Goal: Transaction & Acquisition: Subscribe to service/newsletter

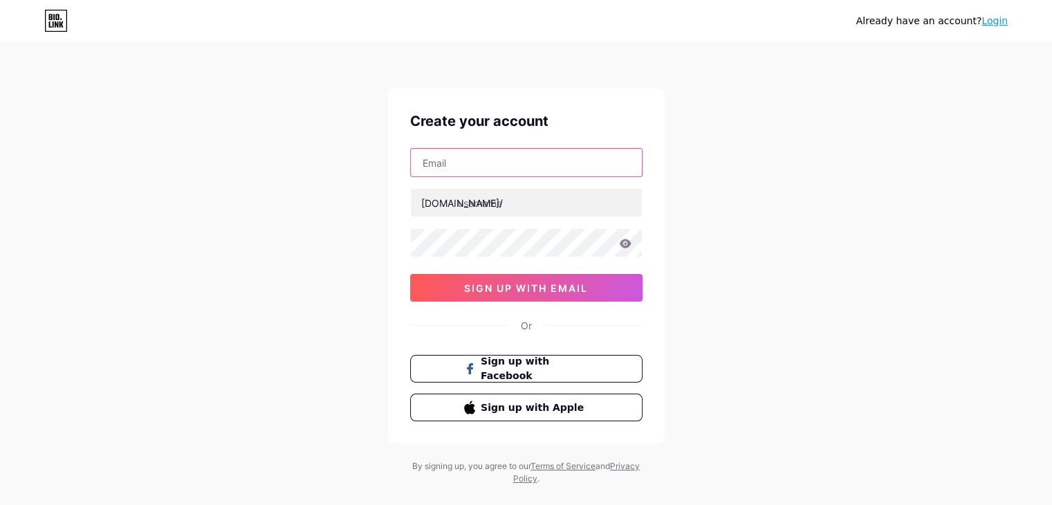
click at [430, 172] on input "text" at bounding box center [526, 163] width 231 height 28
type input "webmaster10@askforairlines.com"
drag, startPoint x: 596, startPoint y: 169, endPoint x: 0, endPoint y: 161, distance: 596.2
click at [0, 161] on div "Already have an account? Login Create your account webmaster10@askforairlines.c…" at bounding box center [526, 264] width 1052 height 529
click at [820, 218] on div "Already have an account? Login Create your account bio.link/ 0cAFcWeA5-AUcLmLhe…" at bounding box center [526, 264] width 1052 height 529
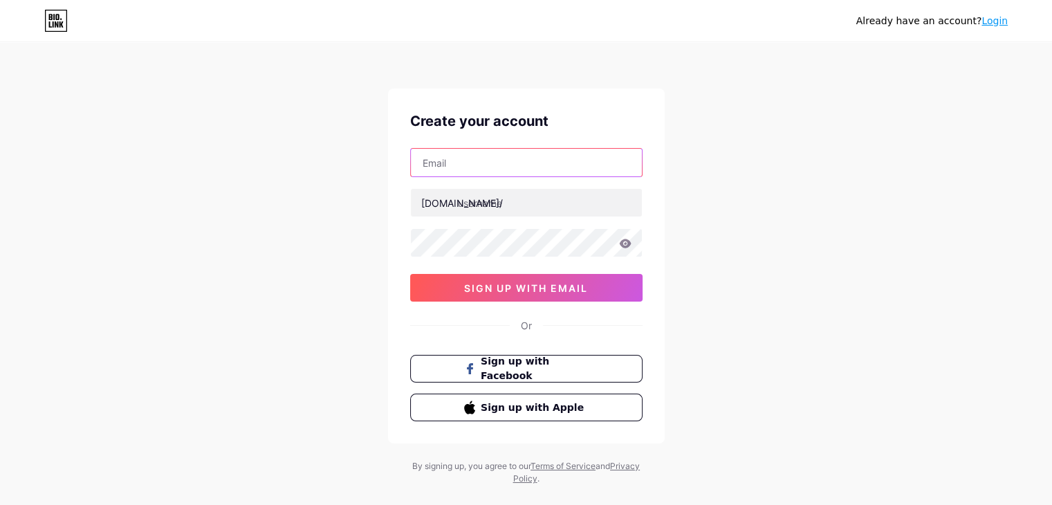
click at [480, 159] on input "text" at bounding box center [526, 163] width 231 height 28
type input "[EMAIL_ADDRESS][DOMAIN_NAME]"
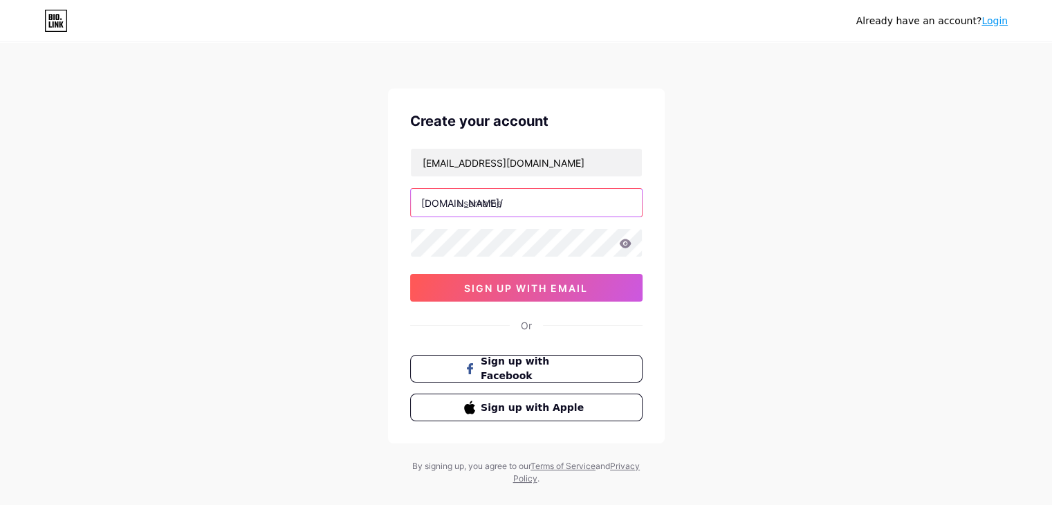
click at [526, 207] on input "text" at bounding box center [526, 203] width 231 height 28
paste input "askforairlines"
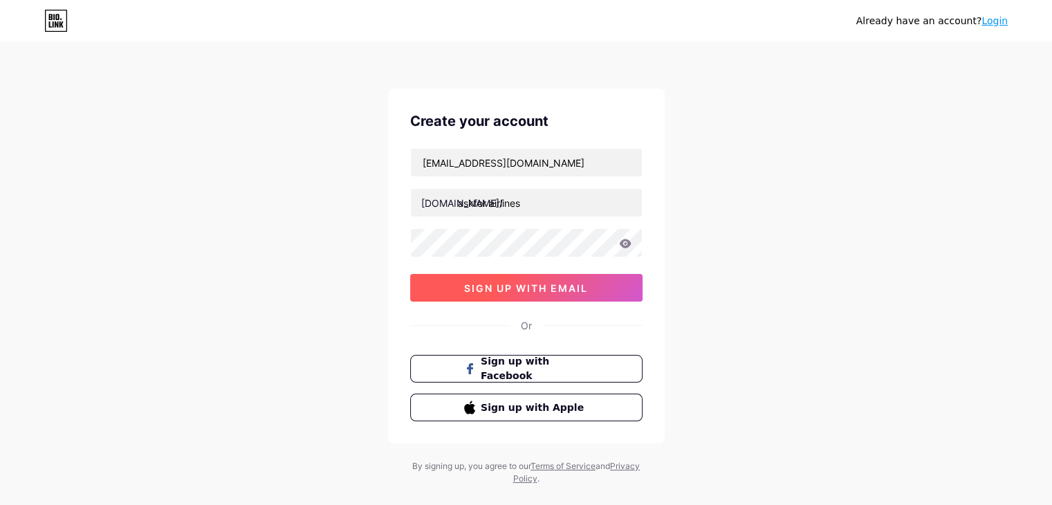
click at [499, 283] on span "sign up with email" at bounding box center [526, 288] width 124 height 12
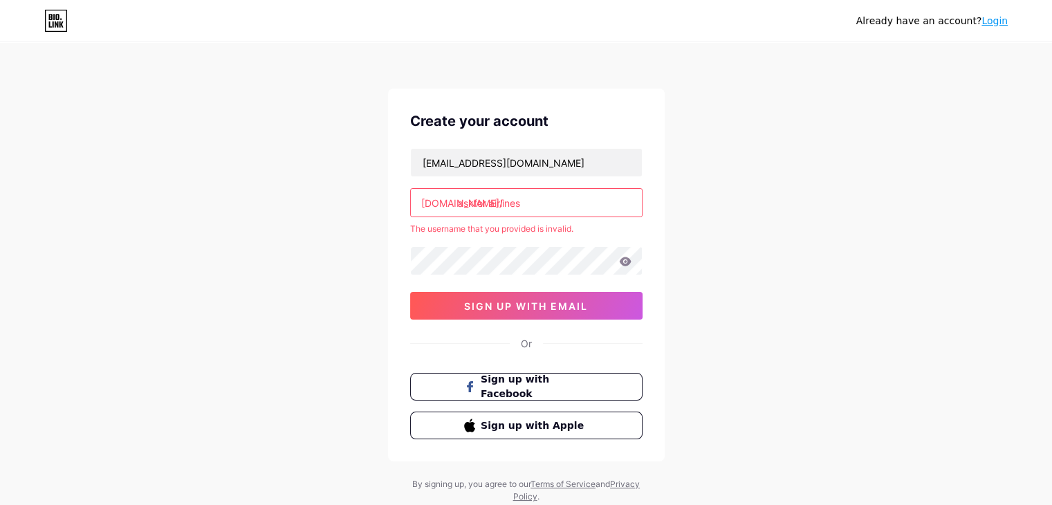
click at [487, 205] on input "askfor airlines" at bounding box center [526, 203] width 231 height 28
type input "askforairlines"
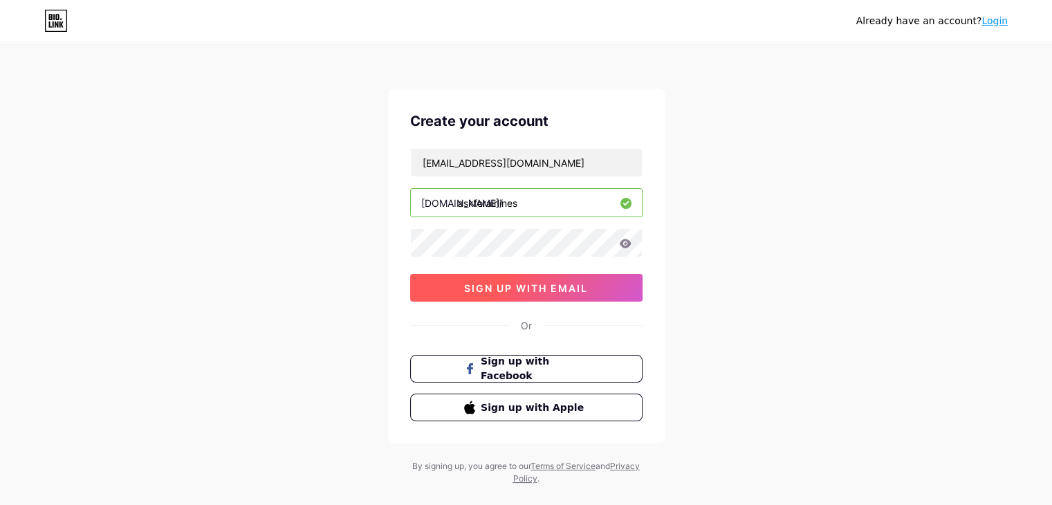
click at [523, 308] on div "Create your account gyanij460th461@gmail.com bio.link/ askforairlines 0cAFcWeA7…" at bounding box center [526, 266] width 277 height 355
click at [523, 283] on span "sign up with email" at bounding box center [526, 288] width 124 height 12
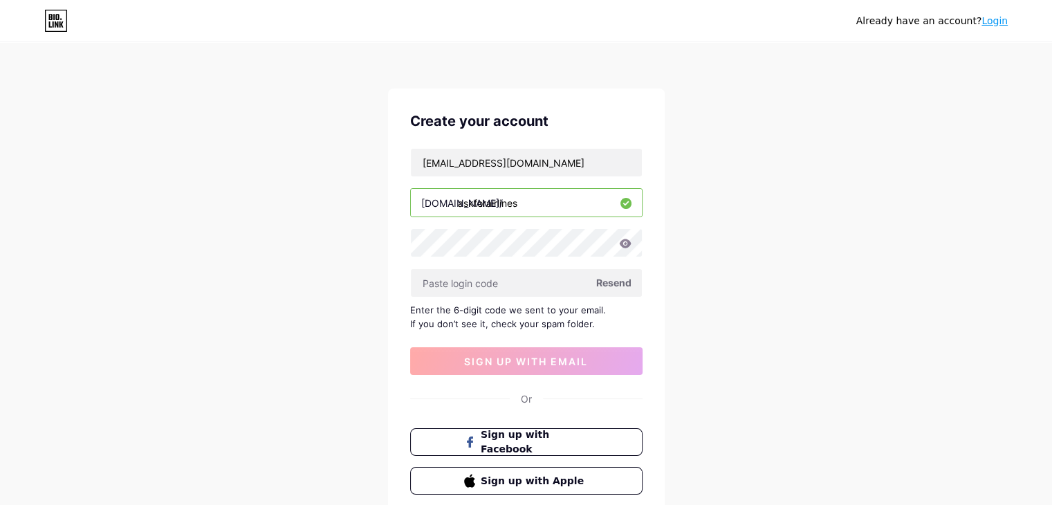
click at [618, 283] on span "Resend" at bounding box center [613, 282] width 35 height 15
paste input "969190"
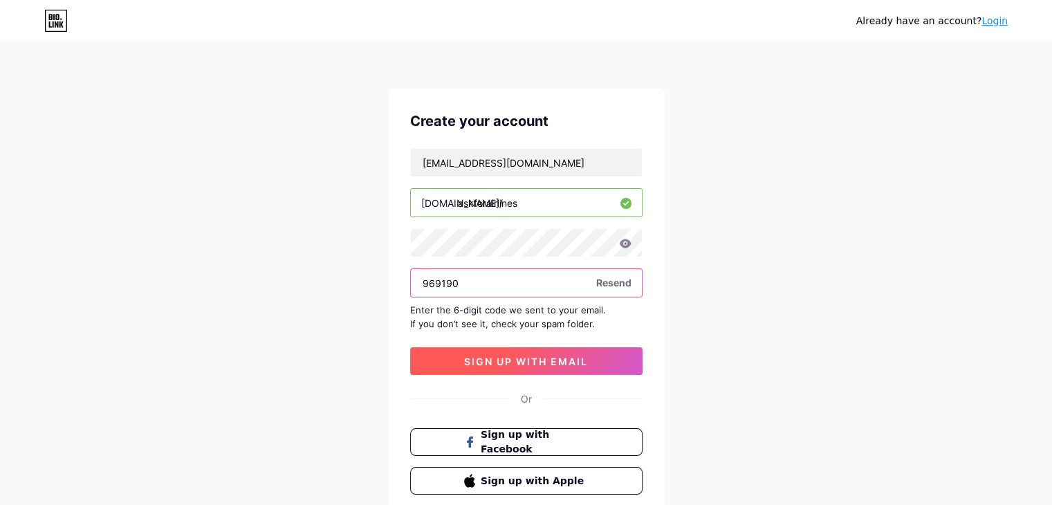
type input "969190"
click at [500, 355] on span "sign up with email" at bounding box center [526, 361] width 124 height 12
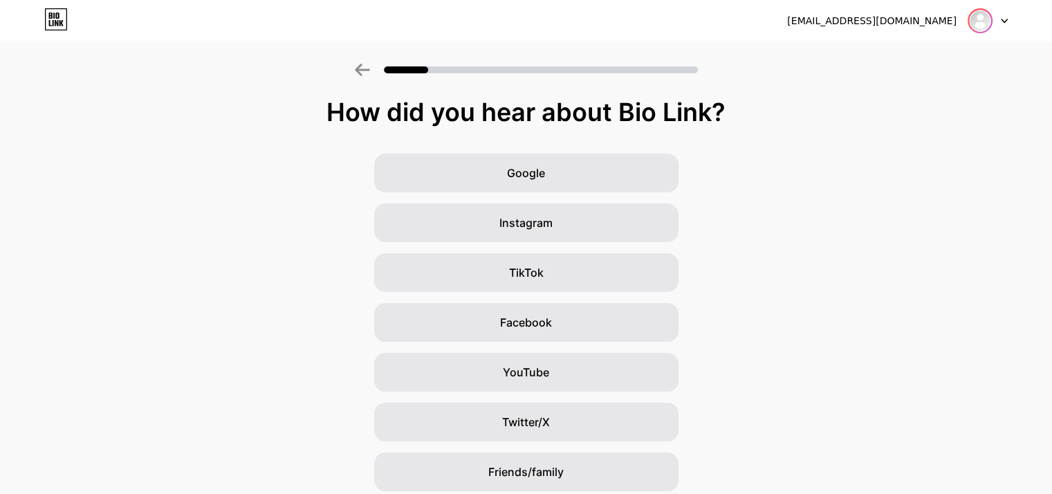
click at [987, 26] on img at bounding box center [980, 21] width 22 height 22
click at [982, 21] on img at bounding box center [980, 21] width 22 height 22
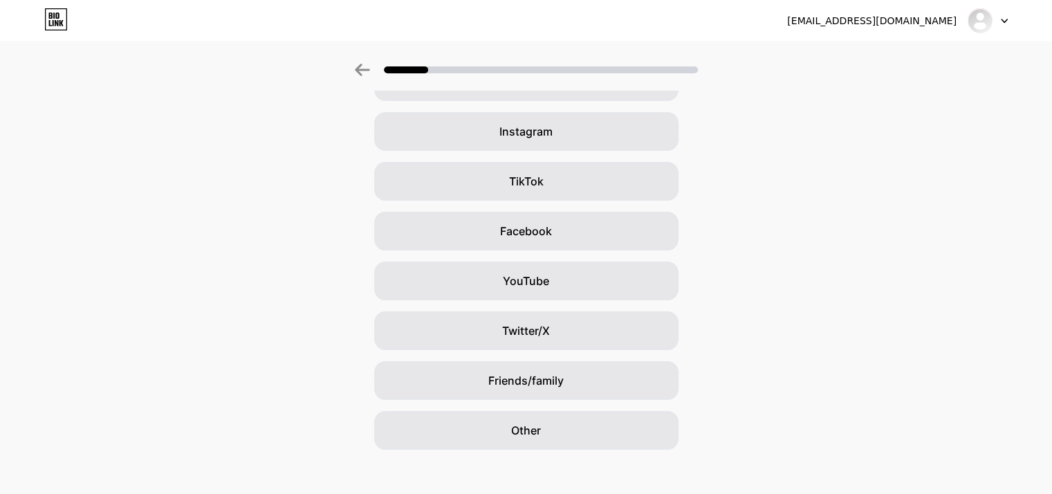
scroll to position [102, 0]
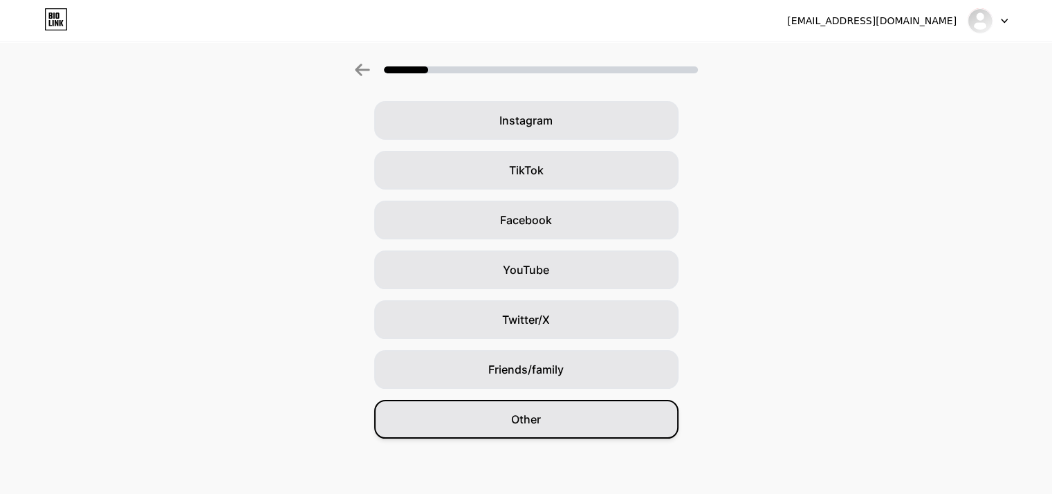
click at [561, 414] on div "Other" at bounding box center [526, 419] width 304 height 39
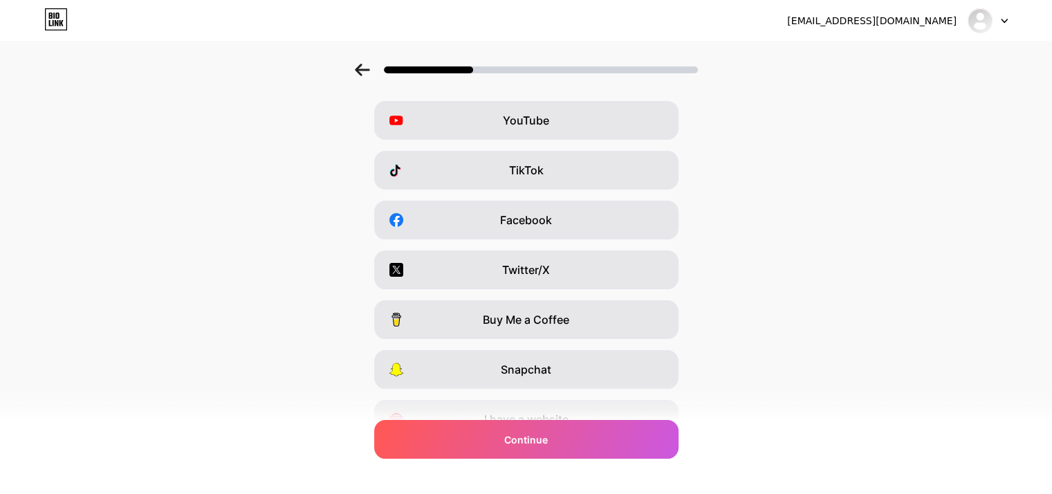
scroll to position [0, 0]
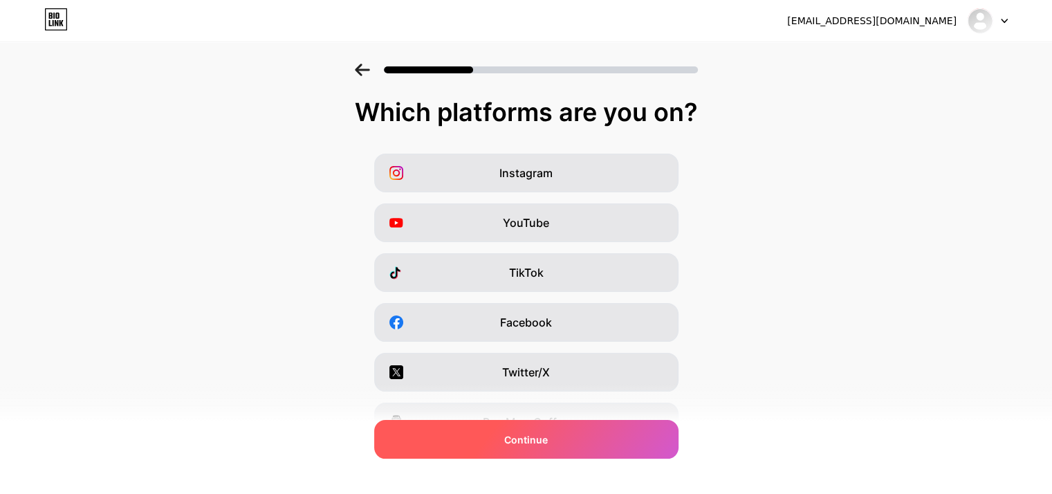
click at [517, 440] on span "Continue" at bounding box center [526, 439] width 44 height 15
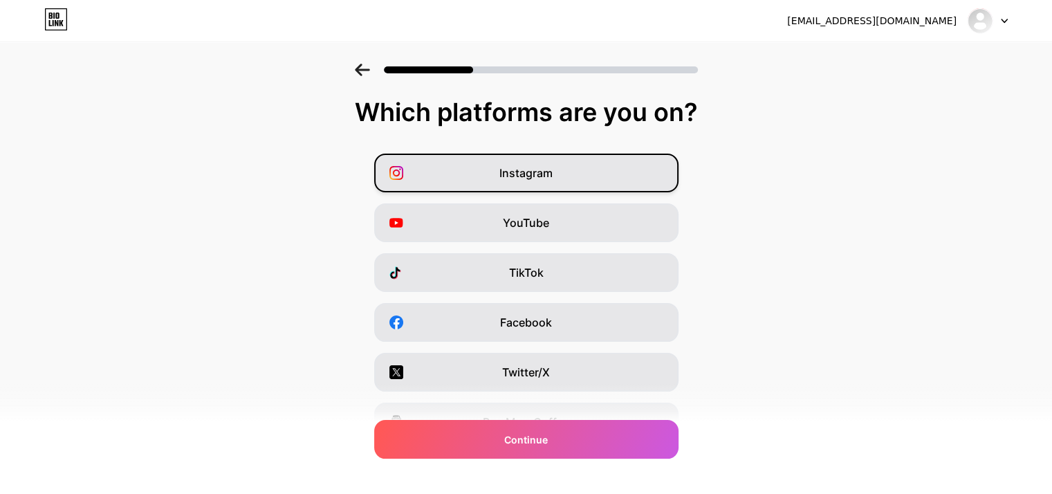
click at [539, 181] on div "Instagram" at bounding box center [526, 173] width 304 height 39
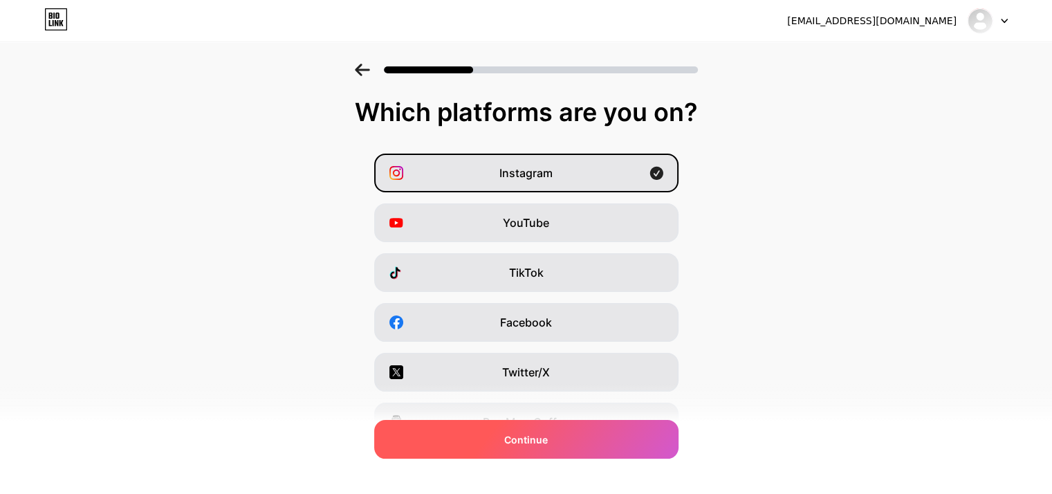
click at [509, 436] on div "Continue" at bounding box center [526, 439] width 304 height 39
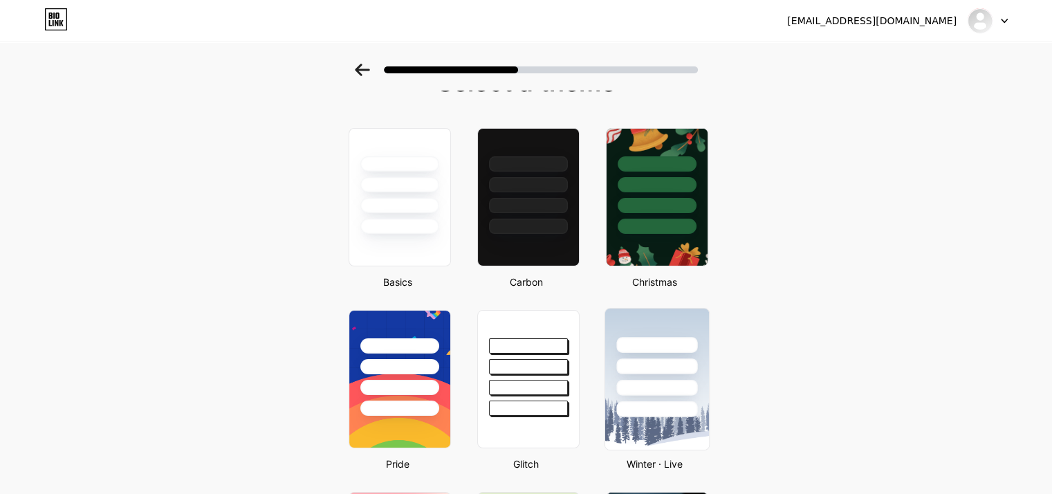
scroll to position [69, 0]
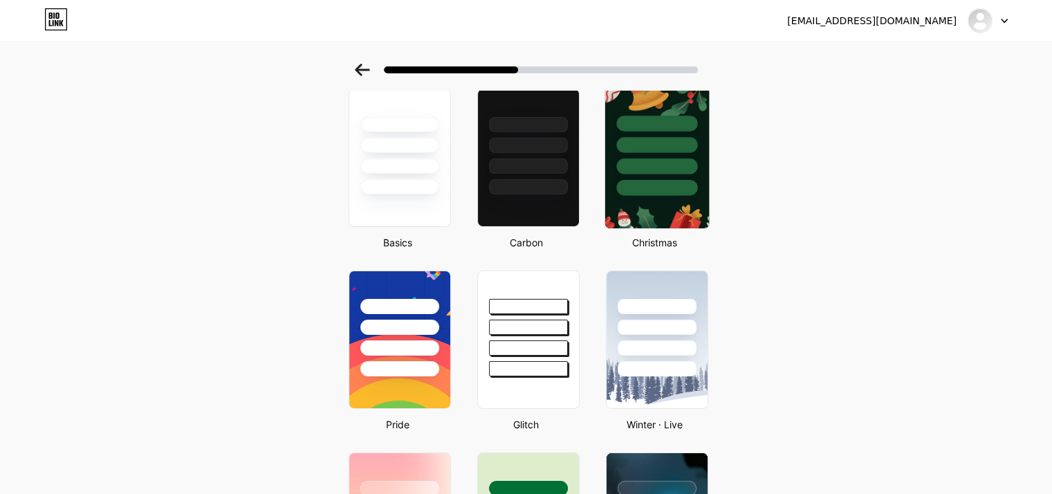
click at [665, 150] on div at bounding box center [656, 145] width 81 height 16
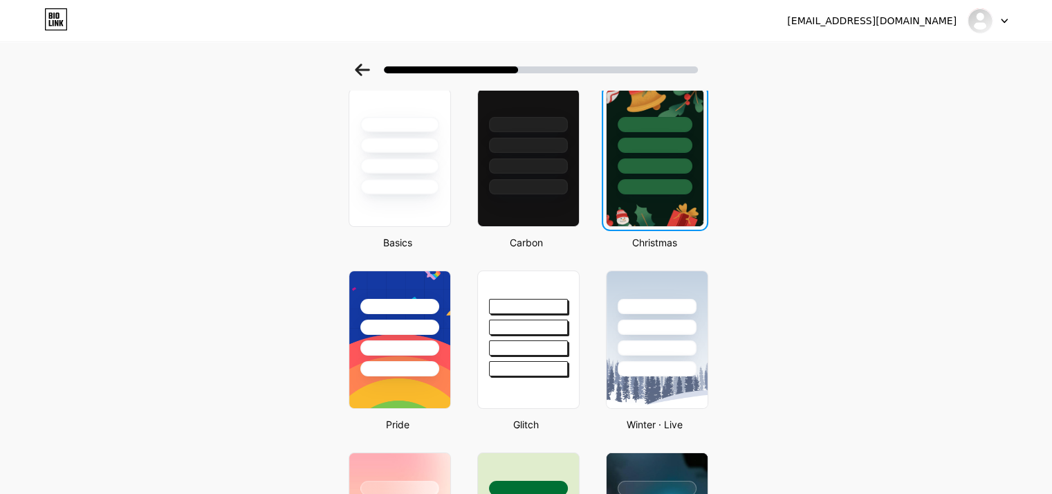
scroll to position [0, 0]
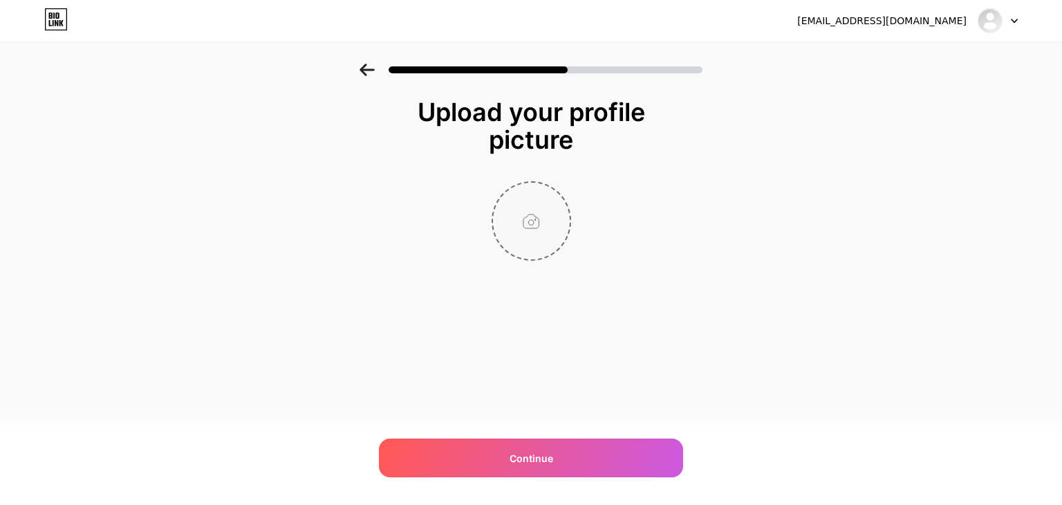
click at [512, 236] on input "file" at bounding box center [531, 221] width 77 height 77
type input "C:\fakepath\Screenshot_2025-09-08_144855_2_optimized.jpg"
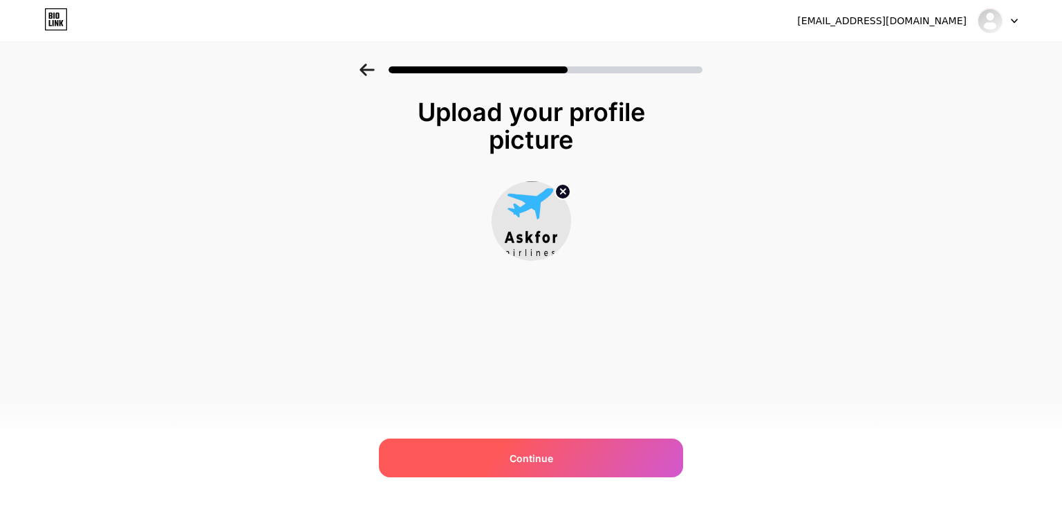
click at [526, 453] on span "Continue" at bounding box center [532, 458] width 44 height 15
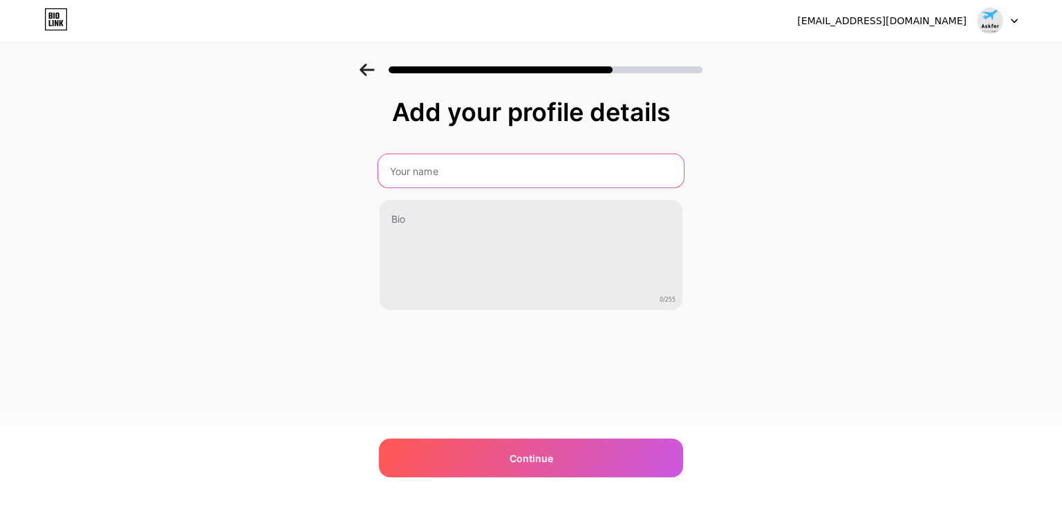
click at [435, 174] on input "text" at bounding box center [531, 170] width 306 height 33
type input "Askforairlines"
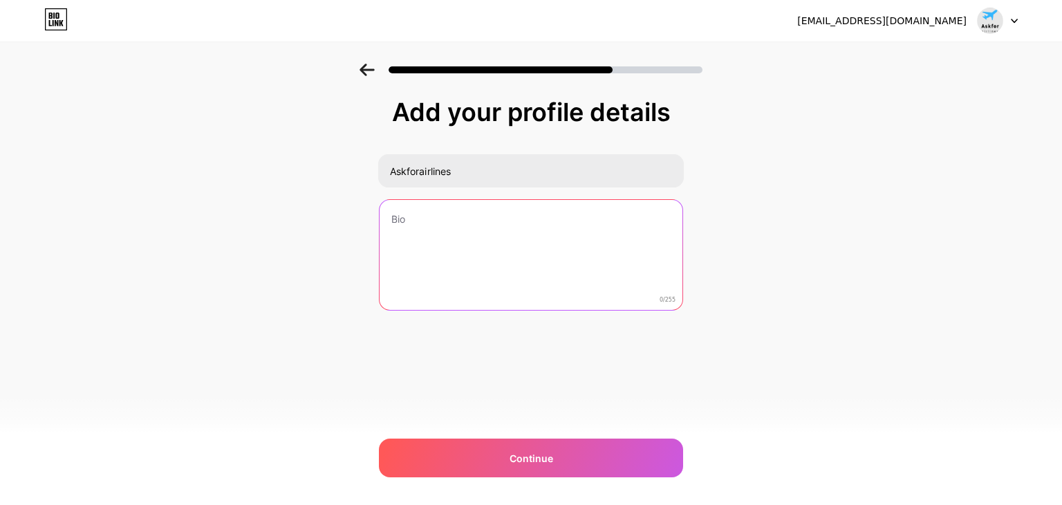
click at [409, 222] on textarea at bounding box center [531, 255] width 303 height 111
paste textarea "Flight booking phone number at Minneapolis field – Minneapolis – Saint Paul Int…"
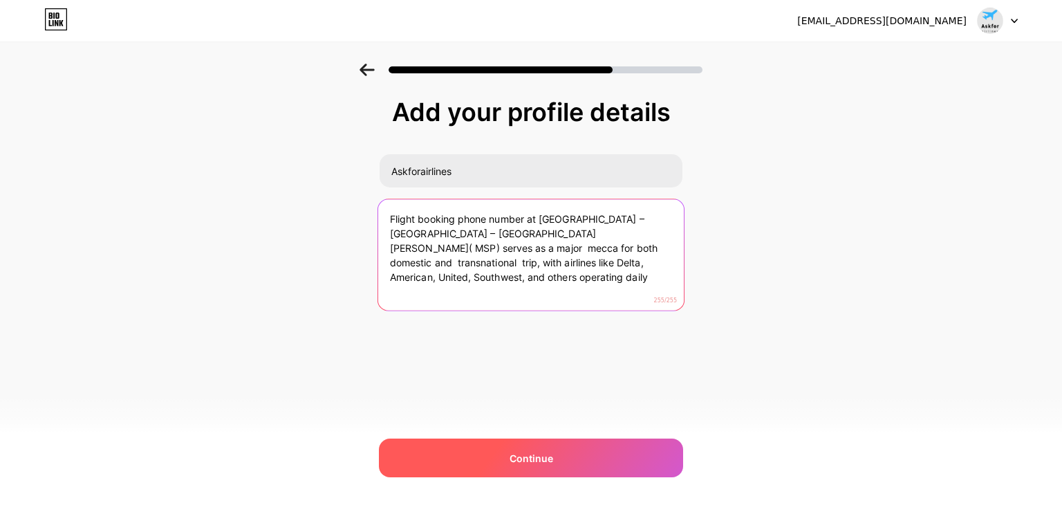
type textarea "Flight booking phone number at Minneapolis field – Minneapolis – Saint Paul Int…"
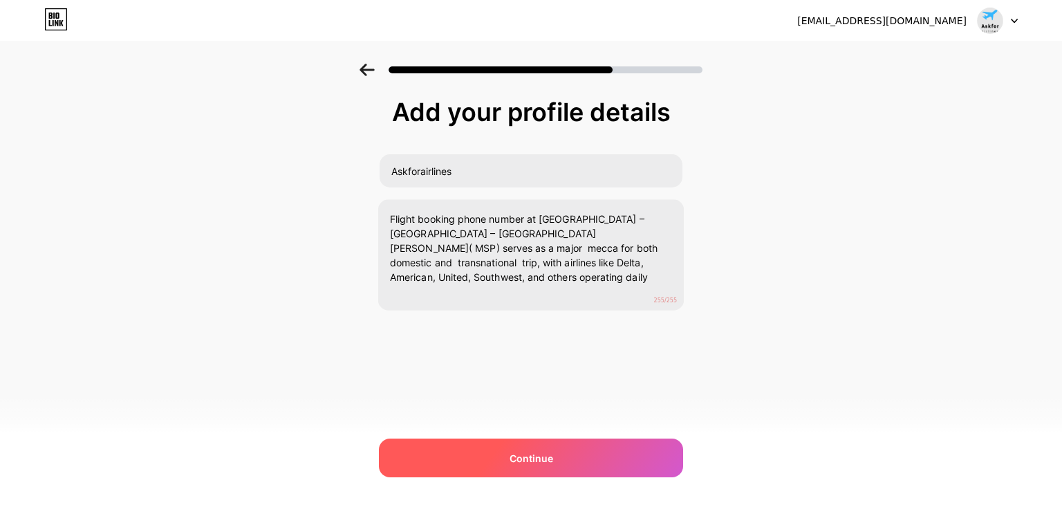
click at [523, 461] on span "Continue" at bounding box center [532, 458] width 44 height 15
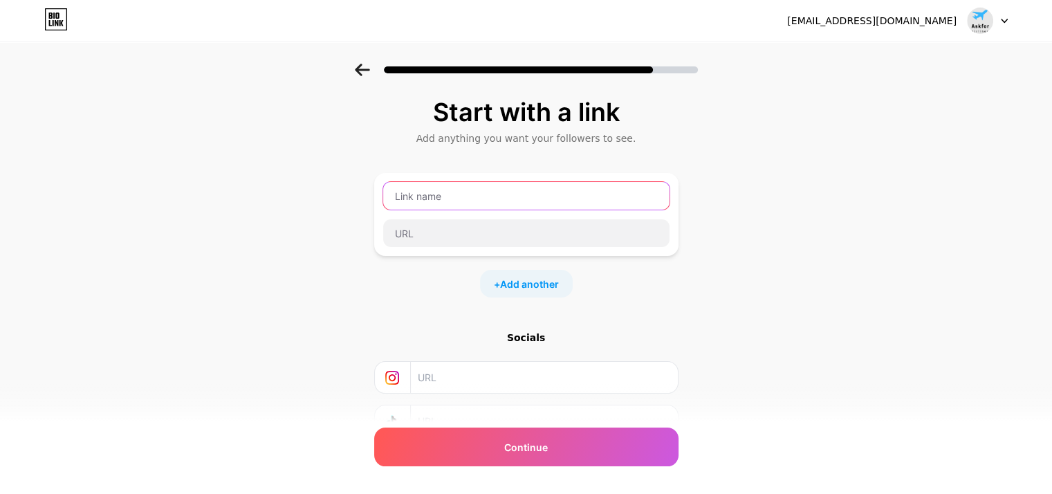
click at [450, 196] on input "text" at bounding box center [526, 196] width 286 height 28
paste input "flight booking phone number at minneapolis airport"
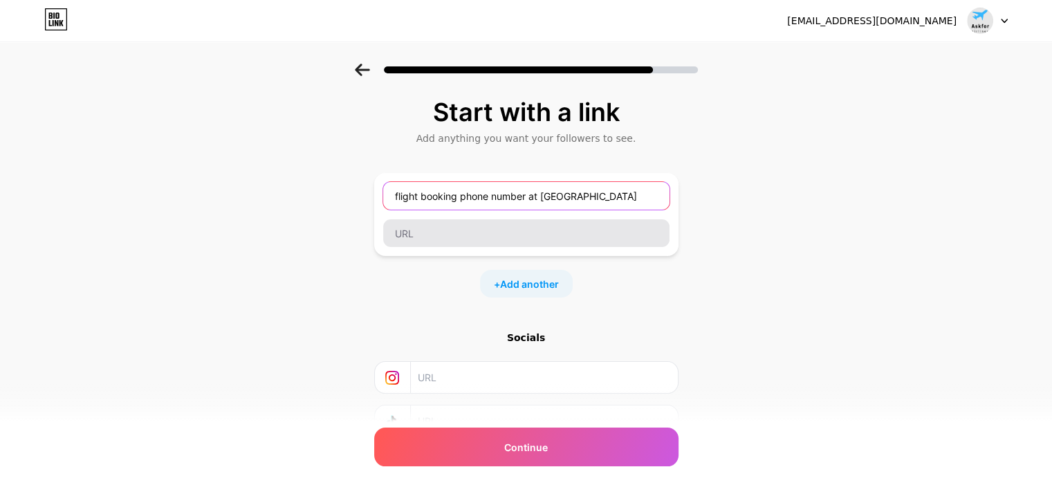
type input "flight booking phone number at minneapolis airport"
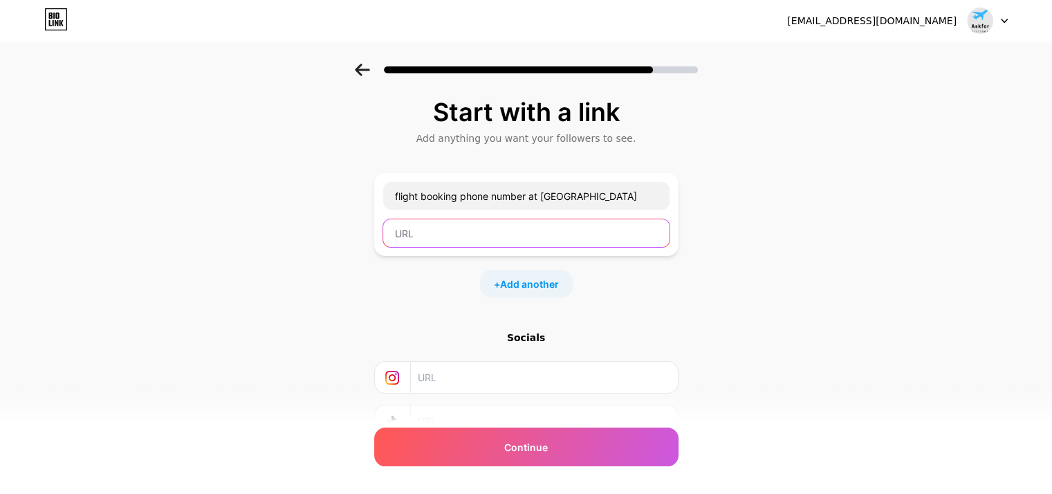
click at [431, 242] on input "text" at bounding box center [526, 233] width 286 height 28
paste input "https://askforairlines.com/minneapolis-saint-paul-international-airport-msp"
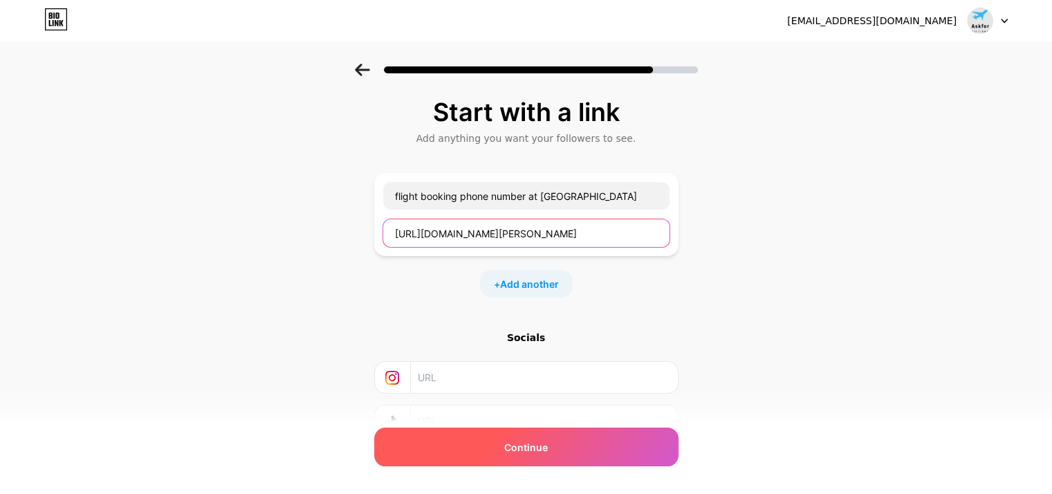
type input "https://askforairlines.com/minneapolis-saint-paul-international-airport-msp"
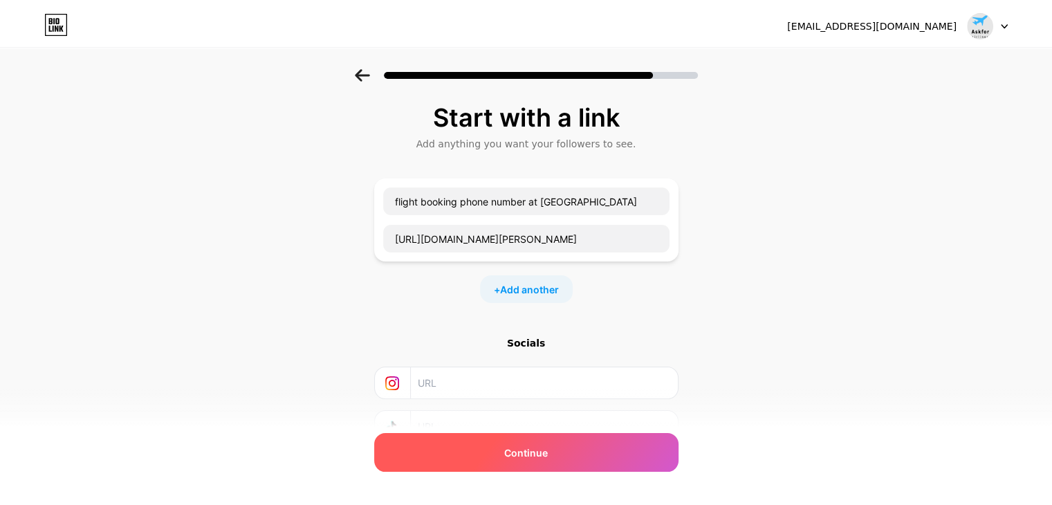
scroll to position [0, 0]
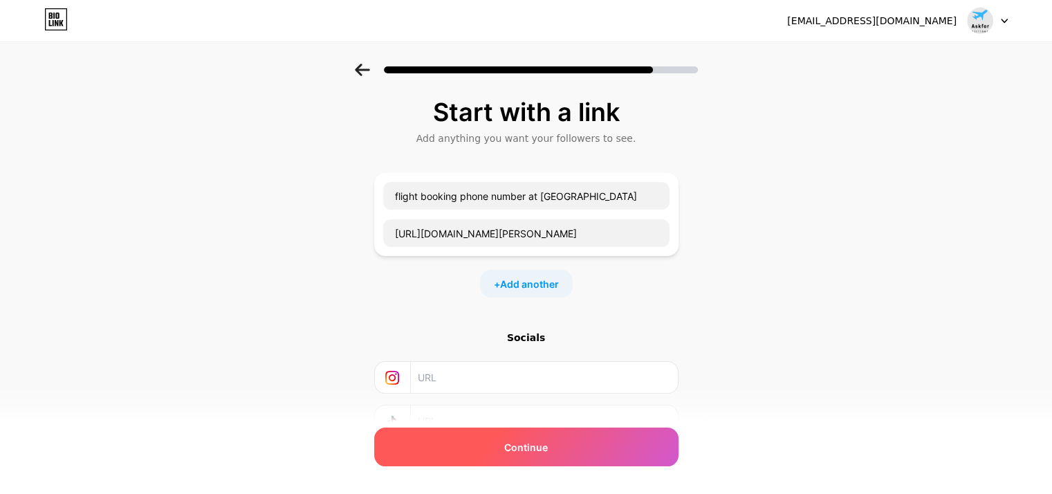
click at [517, 453] on span "Continue" at bounding box center [526, 447] width 44 height 15
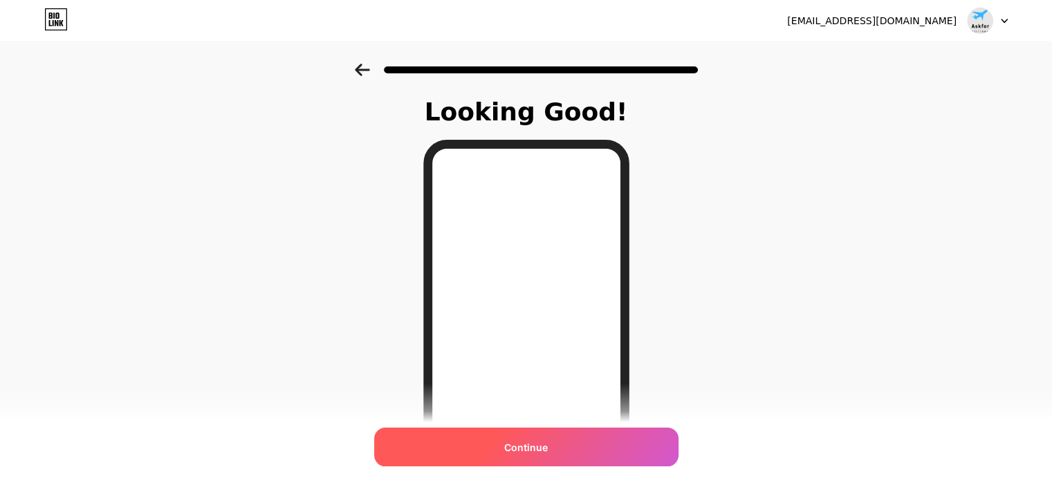
click at [532, 442] on span "Continue" at bounding box center [526, 447] width 44 height 15
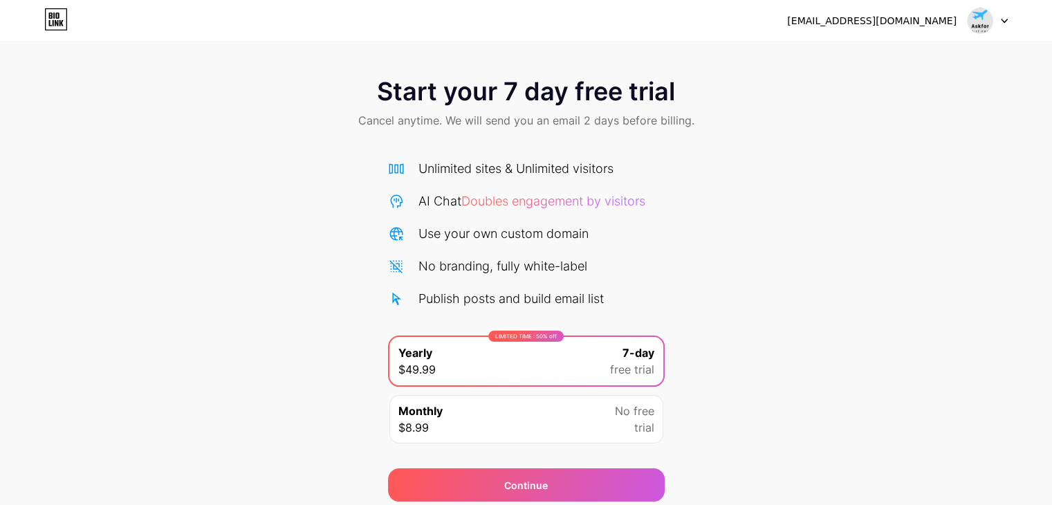
click at [972, 16] on img at bounding box center [980, 21] width 26 height 26
click at [884, 21] on div "[EMAIL_ADDRESS][DOMAIN_NAME]" at bounding box center [871, 21] width 169 height 15
click at [1006, 21] on icon at bounding box center [1004, 21] width 7 height 5
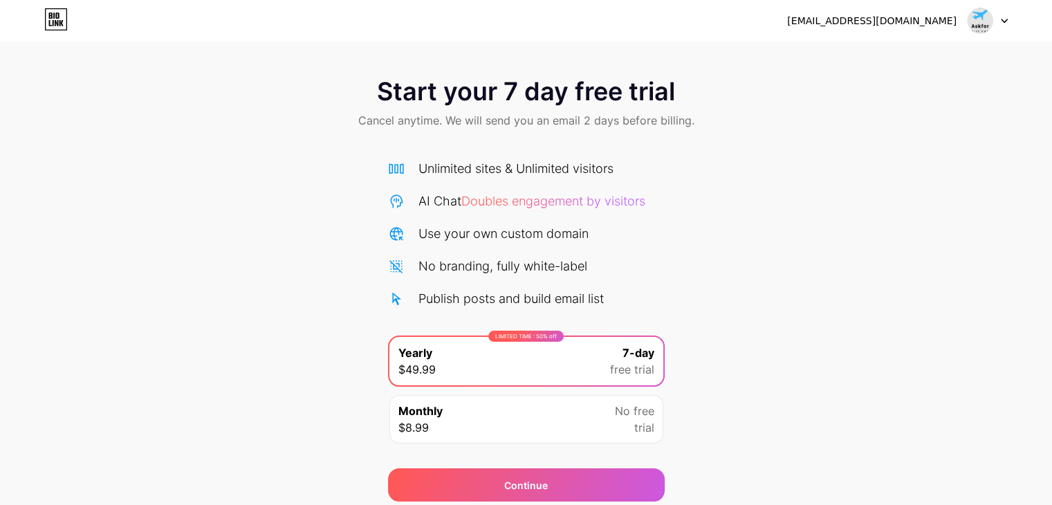
click at [589, 105] on span "Start your 7 day free trial" at bounding box center [526, 91] width 298 height 28
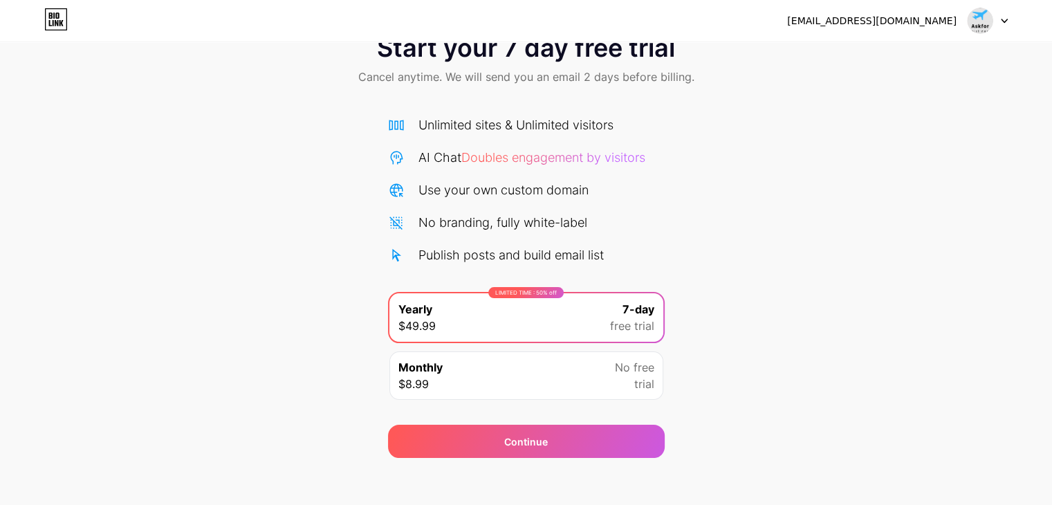
scroll to position [51, 0]
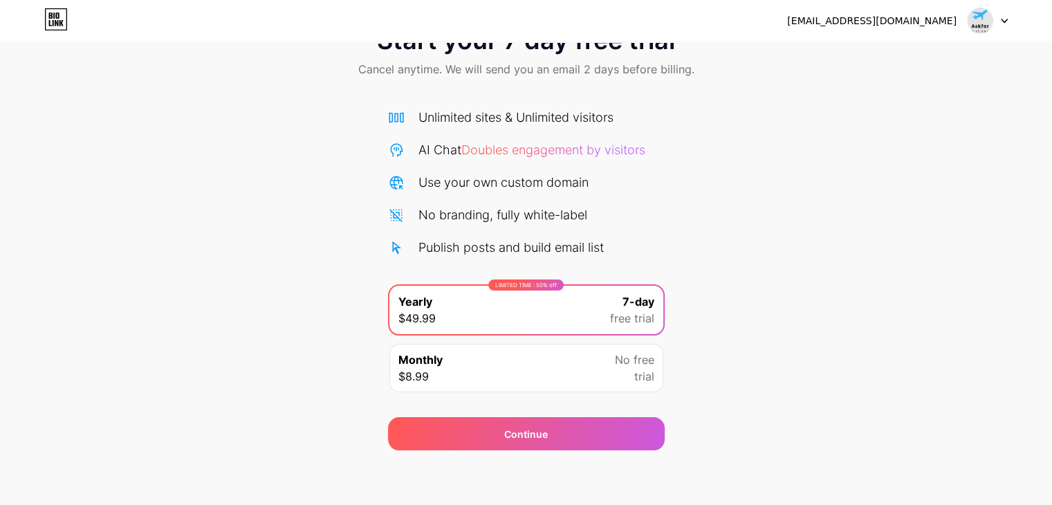
click at [476, 369] on div "Monthly $8.99 No free trial" at bounding box center [526, 368] width 274 height 48
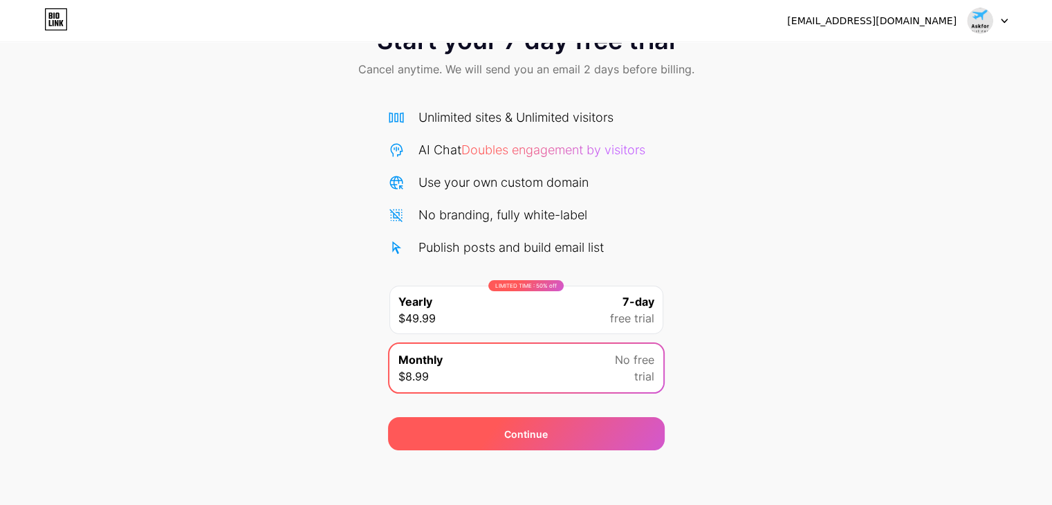
click at [506, 427] on span "Continue" at bounding box center [526, 434] width 44 height 15
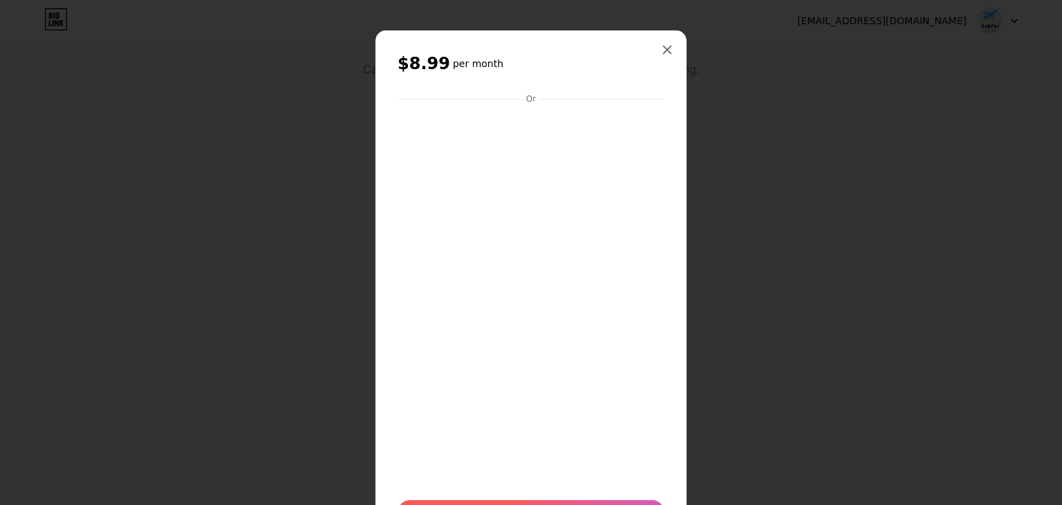
click at [590, 277] on div at bounding box center [531, 296] width 266 height 380
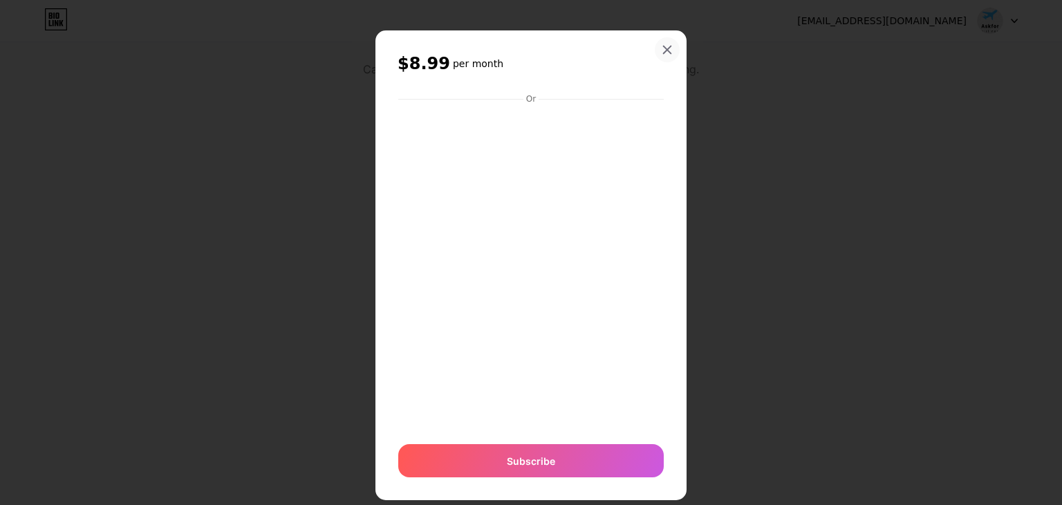
click at [664, 45] on icon at bounding box center [667, 49] width 11 height 11
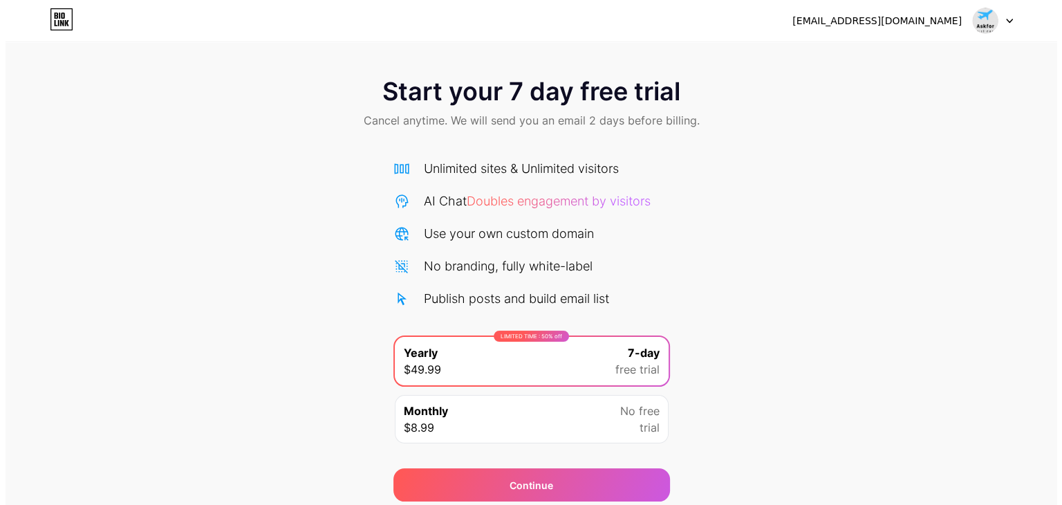
scroll to position [51, 0]
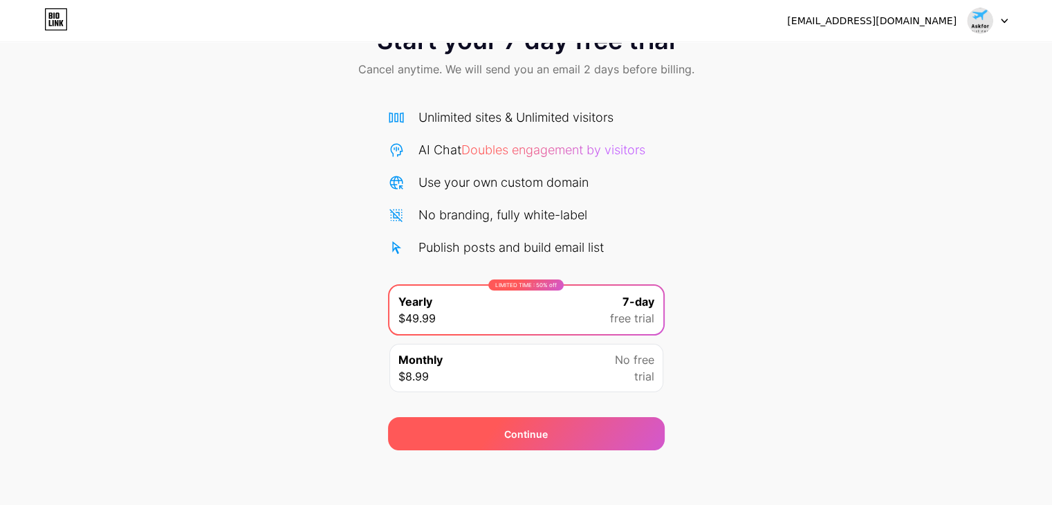
click at [521, 432] on span "Continue" at bounding box center [526, 434] width 44 height 15
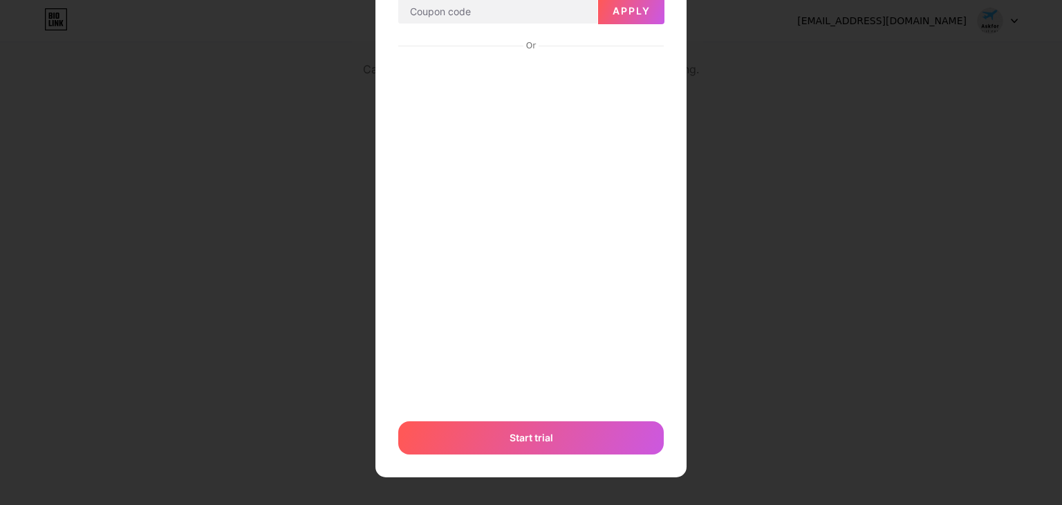
scroll to position [109, 0]
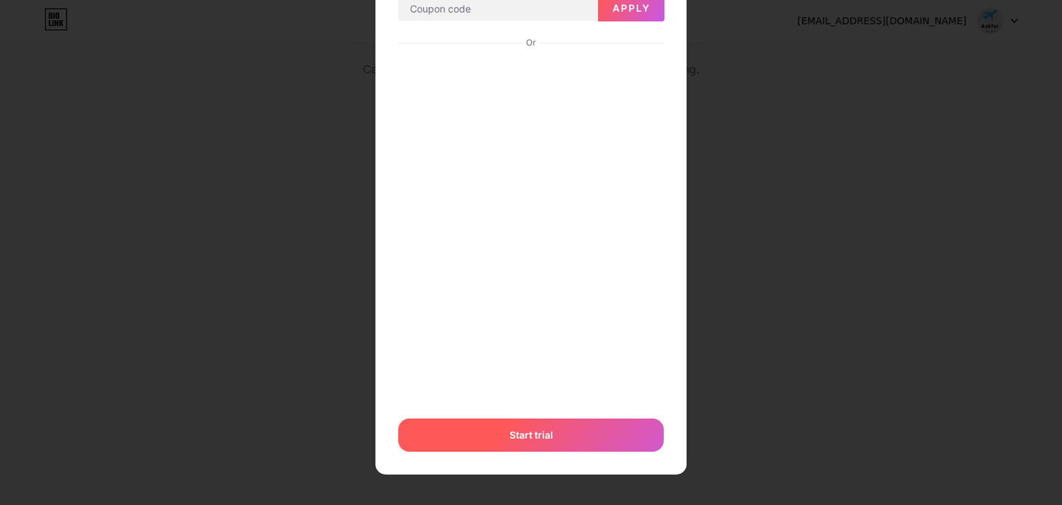
click at [499, 438] on div "Or Start trial" at bounding box center [531, 243] width 267 height 420
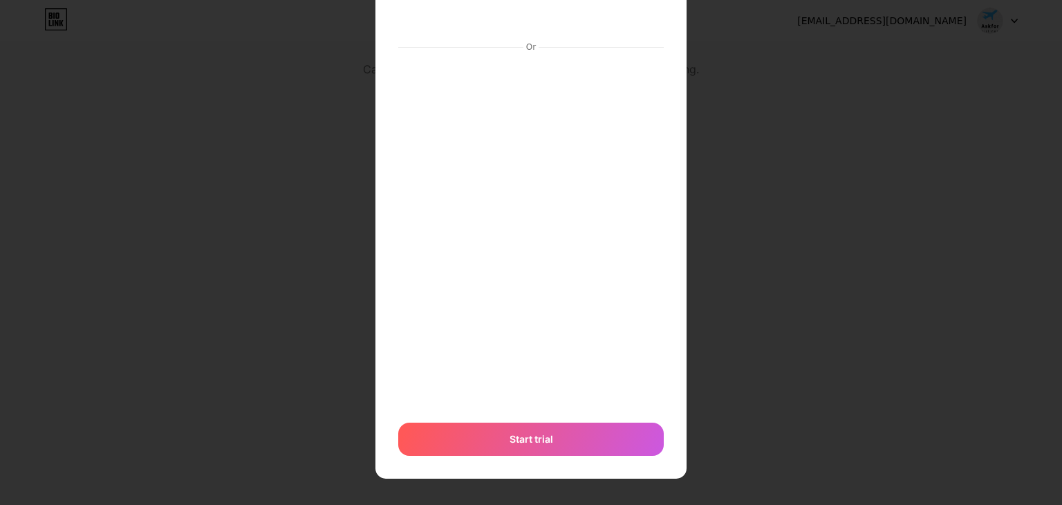
scroll to position [142, 0]
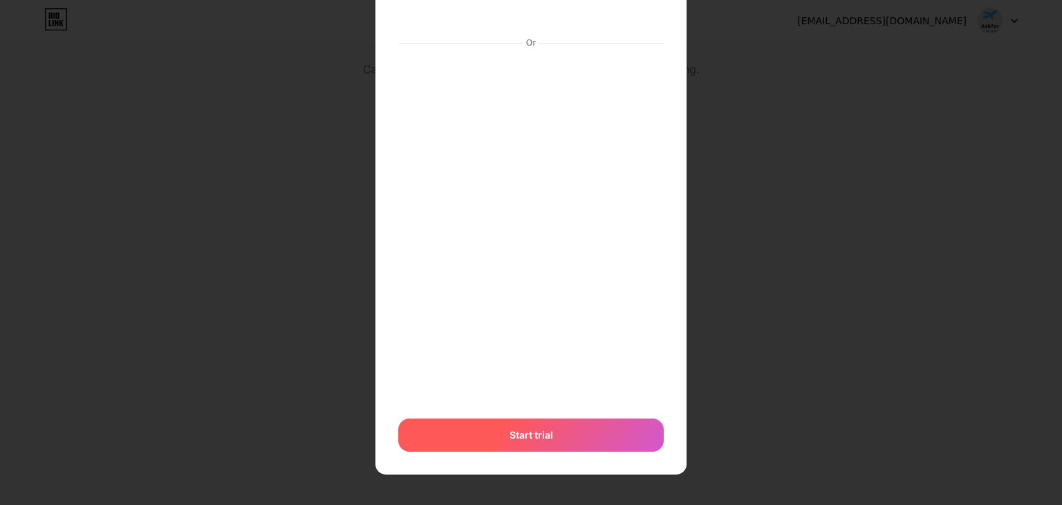
click at [523, 427] on span "Start trial" at bounding box center [532, 434] width 44 height 15
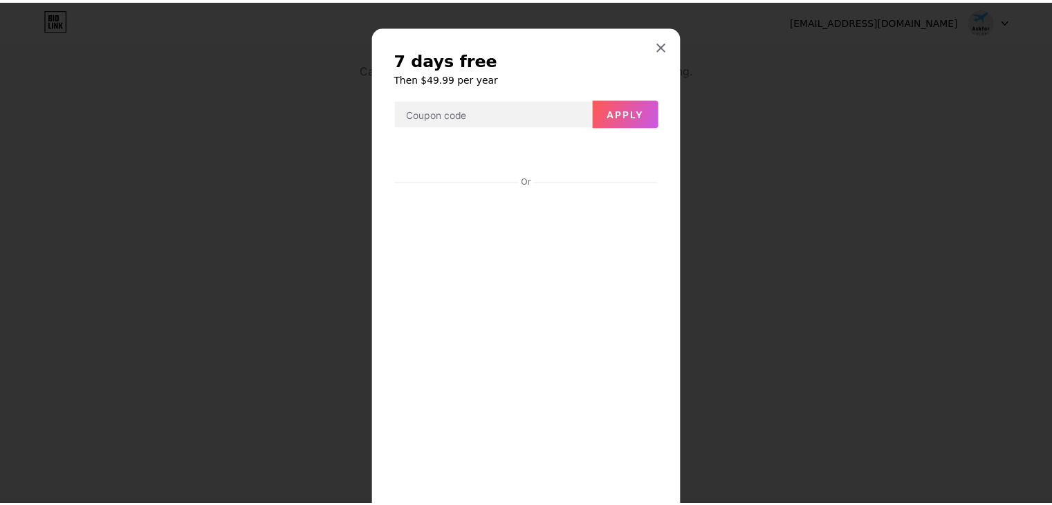
scroll to position [0, 0]
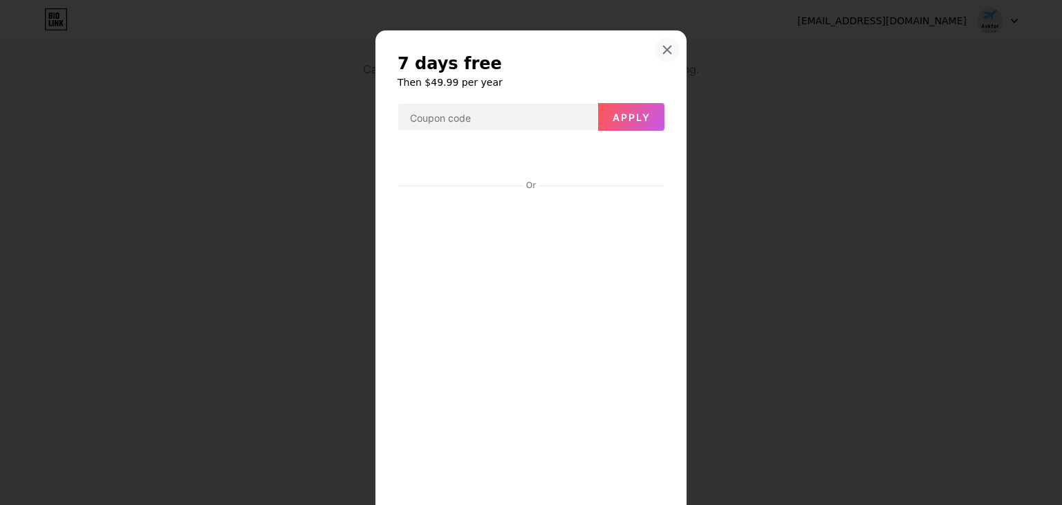
click at [669, 48] on div at bounding box center [667, 49] width 25 height 25
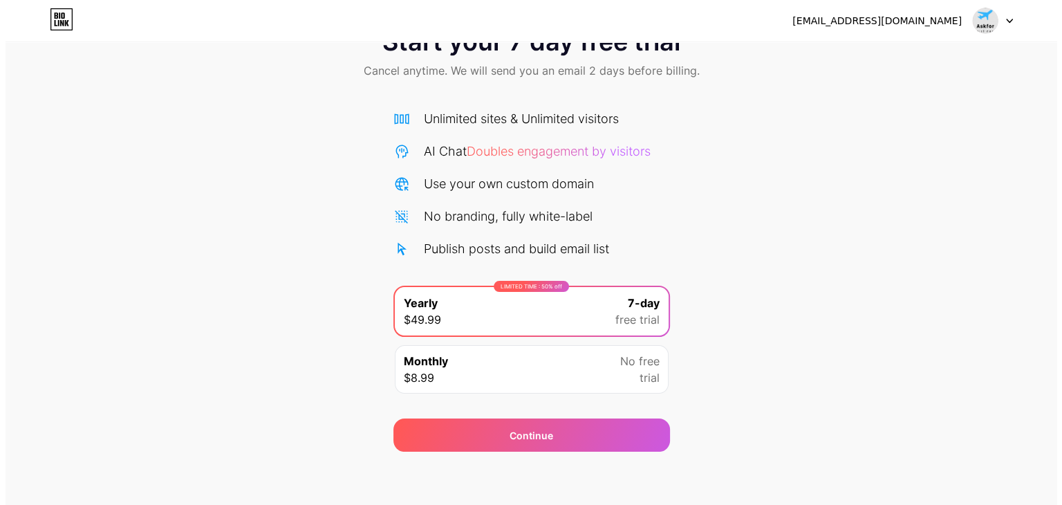
scroll to position [51, 0]
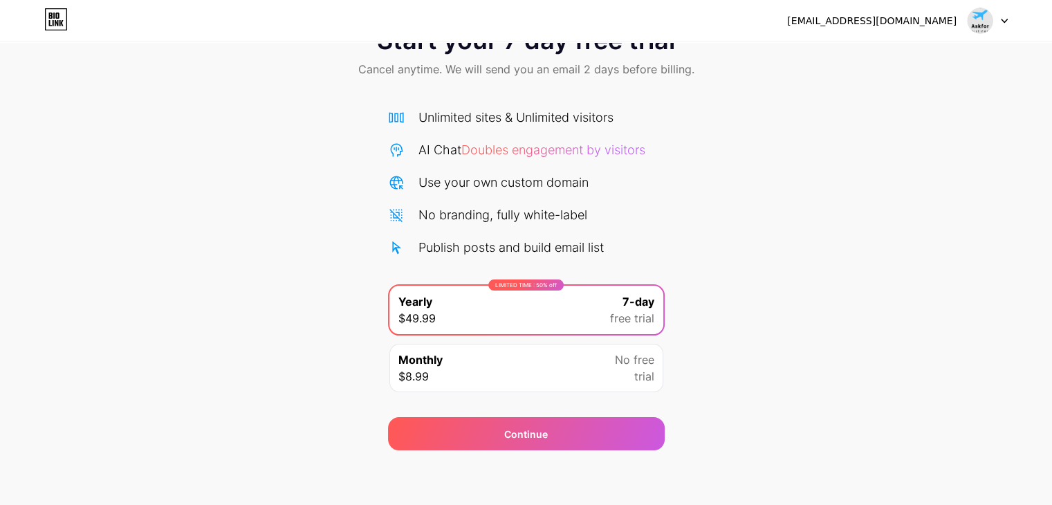
click at [1001, 17] on div at bounding box center [988, 20] width 40 height 25
click at [544, 353] on div "Monthly $8.99 No free trial" at bounding box center [526, 368] width 274 height 48
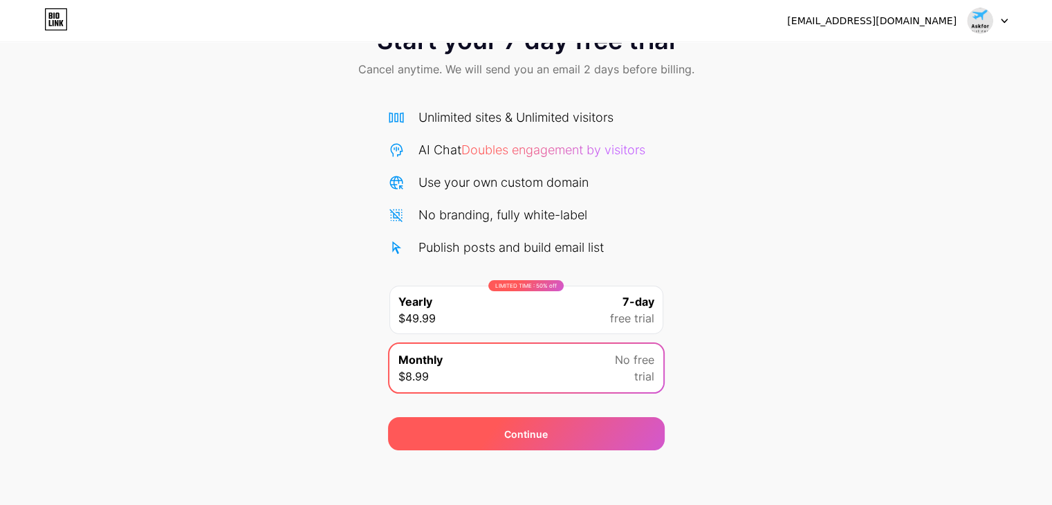
click at [534, 423] on div "Continue" at bounding box center [526, 433] width 277 height 33
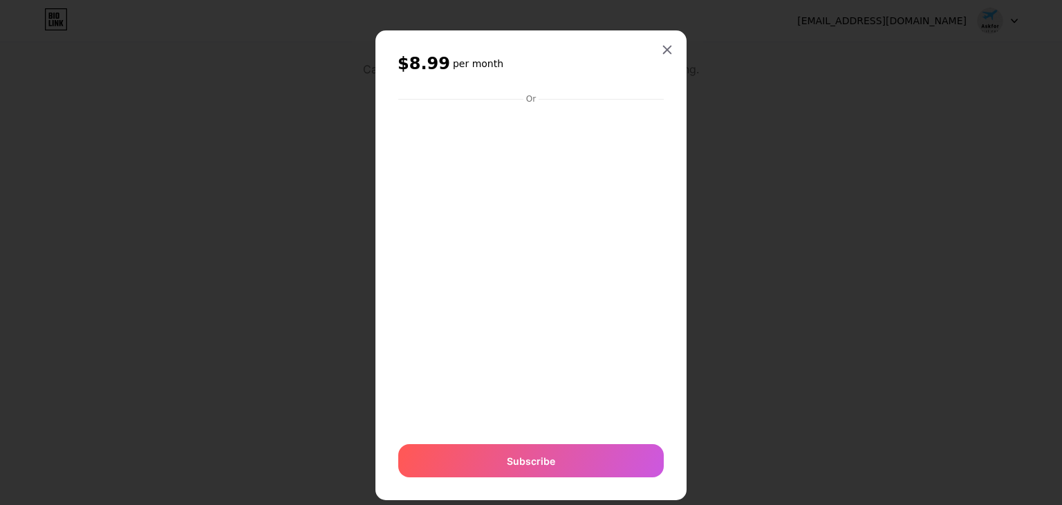
scroll to position [0, 0]
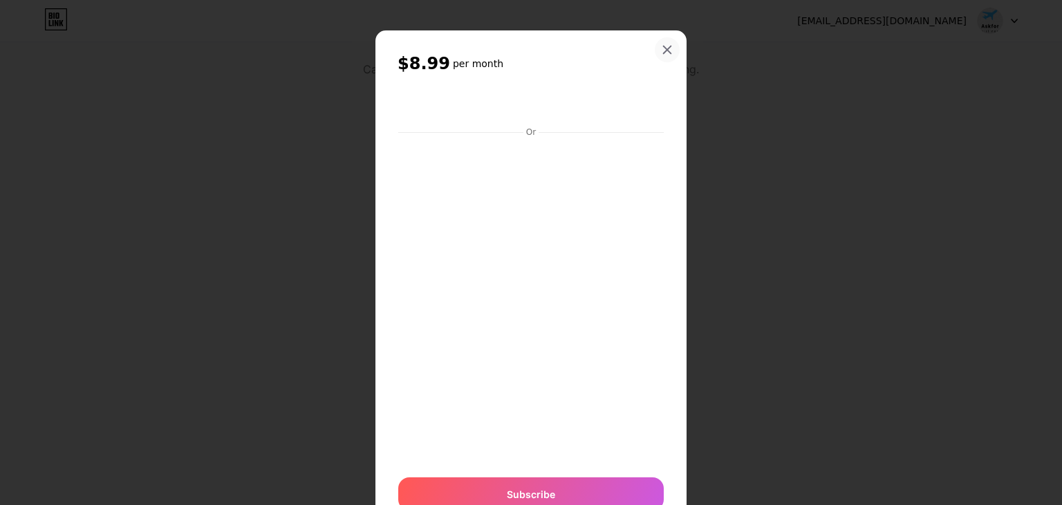
click at [664, 48] on icon at bounding box center [668, 50] width 8 height 8
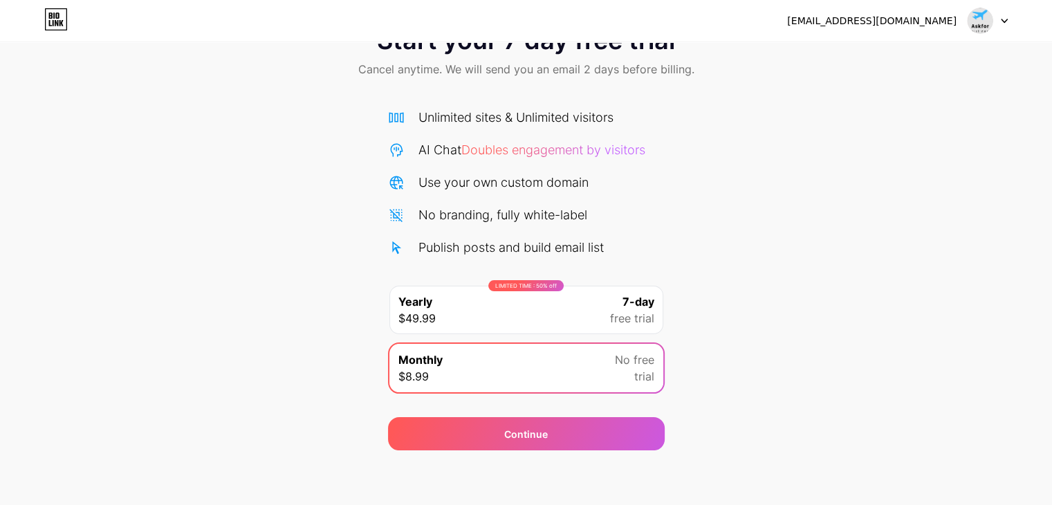
click at [493, 301] on div "LIMITED TIME : 50% off Yearly $49.99 7-day free trial" at bounding box center [526, 310] width 274 height 48
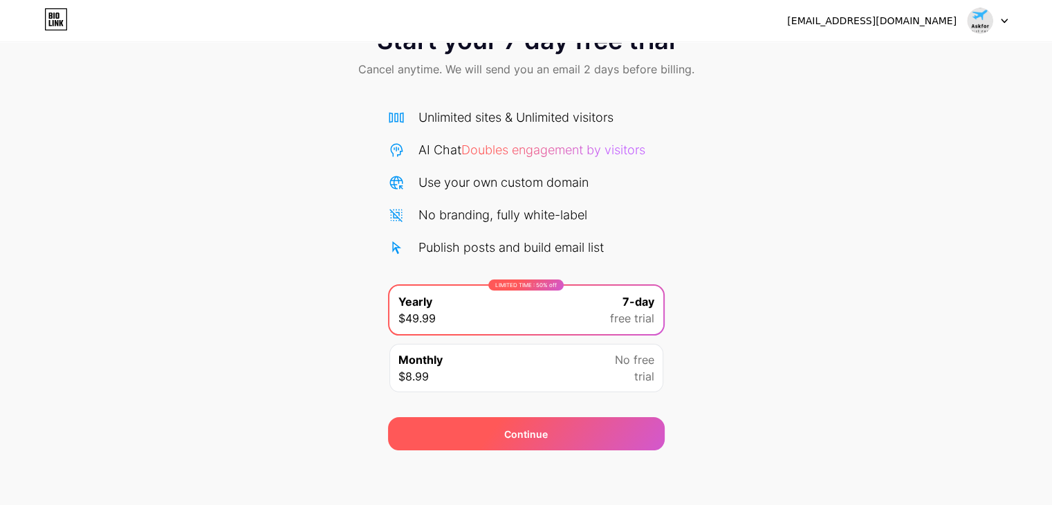
click at [494, 436] on div "Continue" at bounding box center [526, 433] width 277 height 33
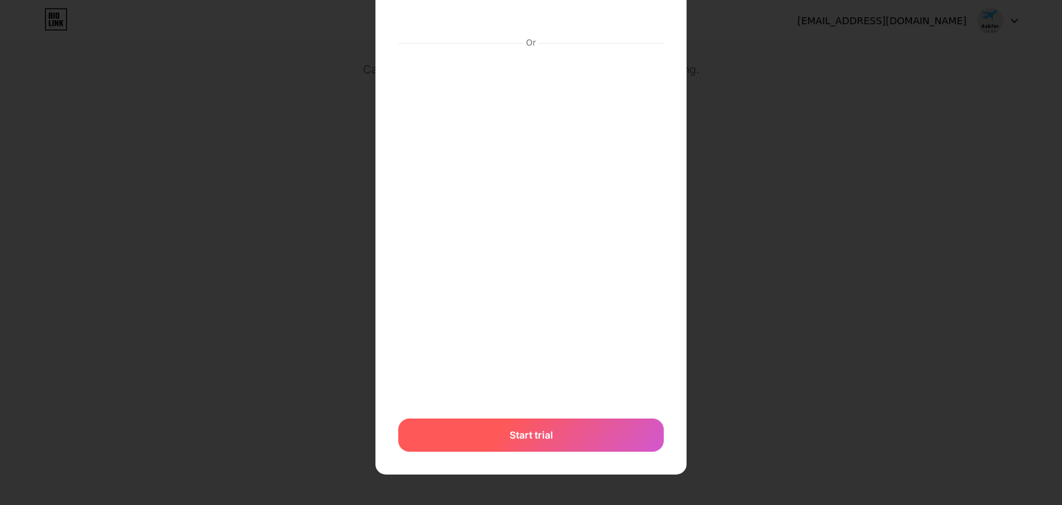
click at [510, 435] on span "Start trial" at bounding box center [532, 434] width 44 height 15
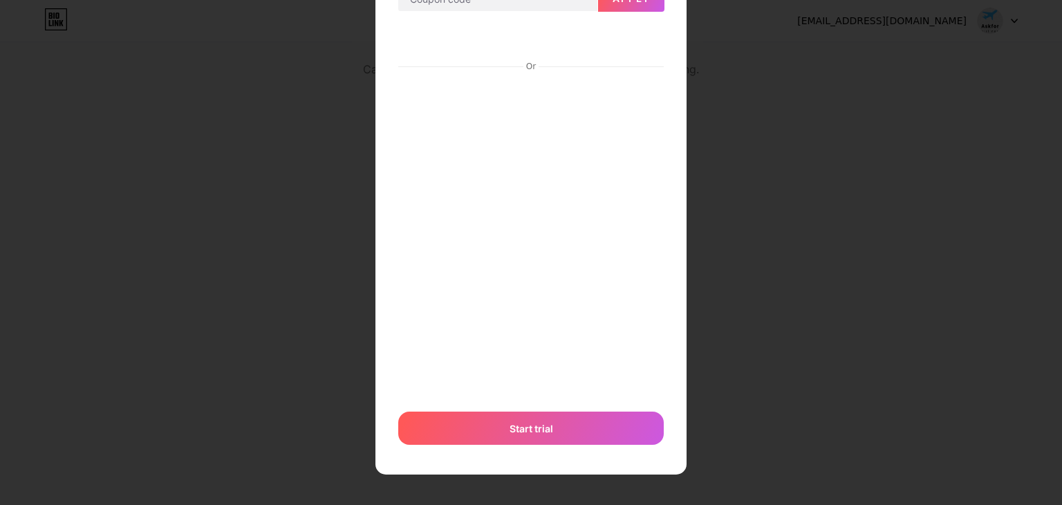
scroll to position [119, 0]
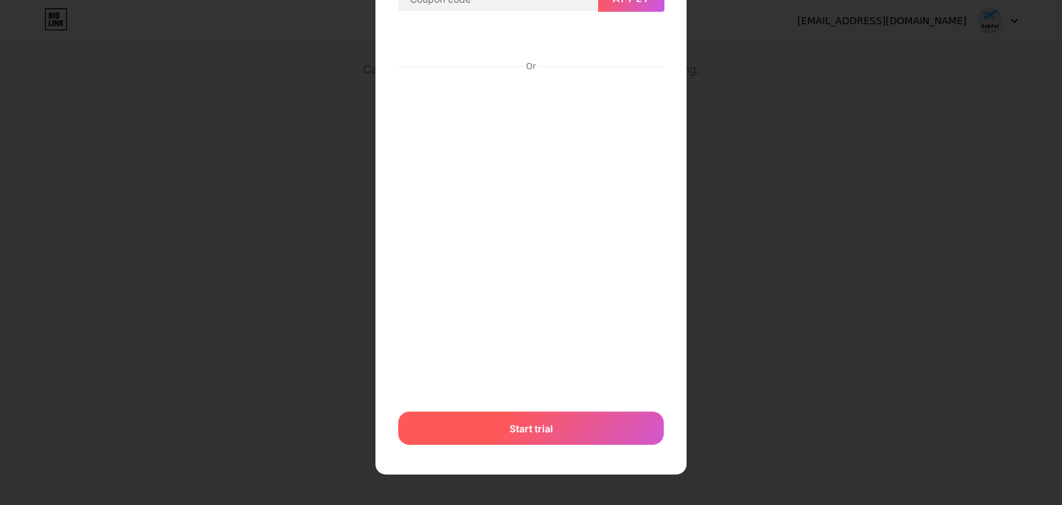
click at [510, 432] on span "Start trial" at bounding box center [532, 428] width 44 height 15
click at [510, 429] on span "Start trial" at bounding box center [532, 427] width 44 height 15
click at [506, 419] on div "Start trial" at bounding box center [531, 427] width 266 height 33
click at [539, 425] on span "Start trial" at bounding box center [532, 427] width 44 height 15
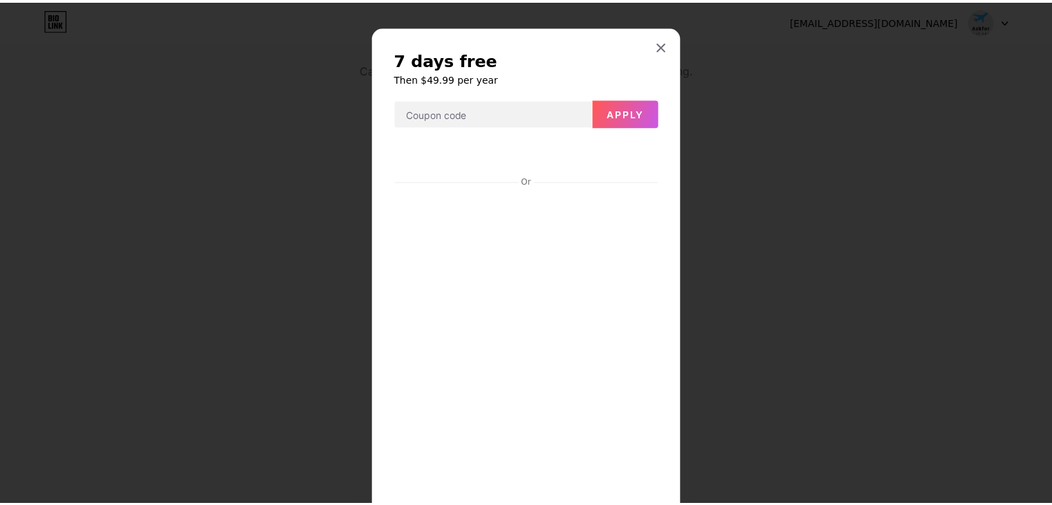
scroll to position [0, 0]
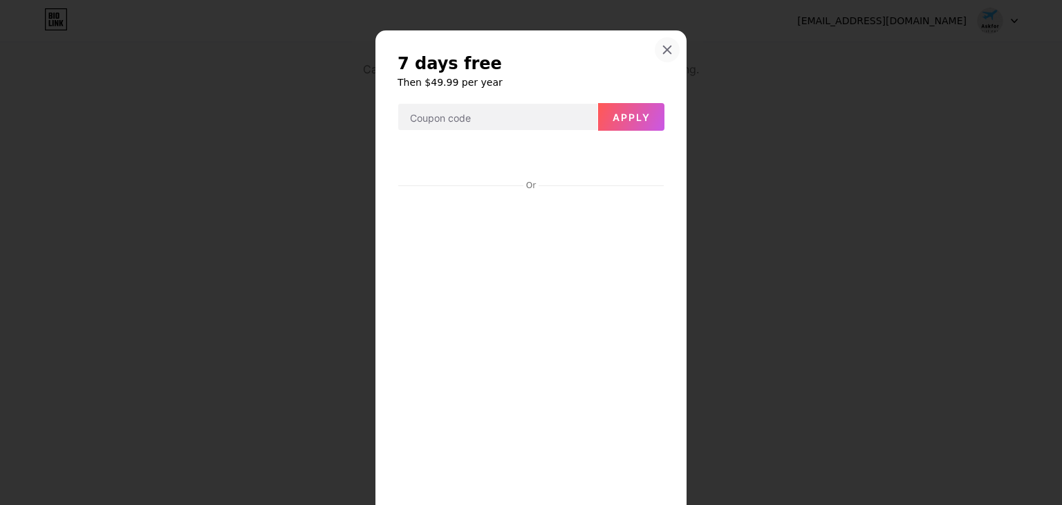
click at [662, 53] on icon at bounding box center [667, 49] width 11 height 11
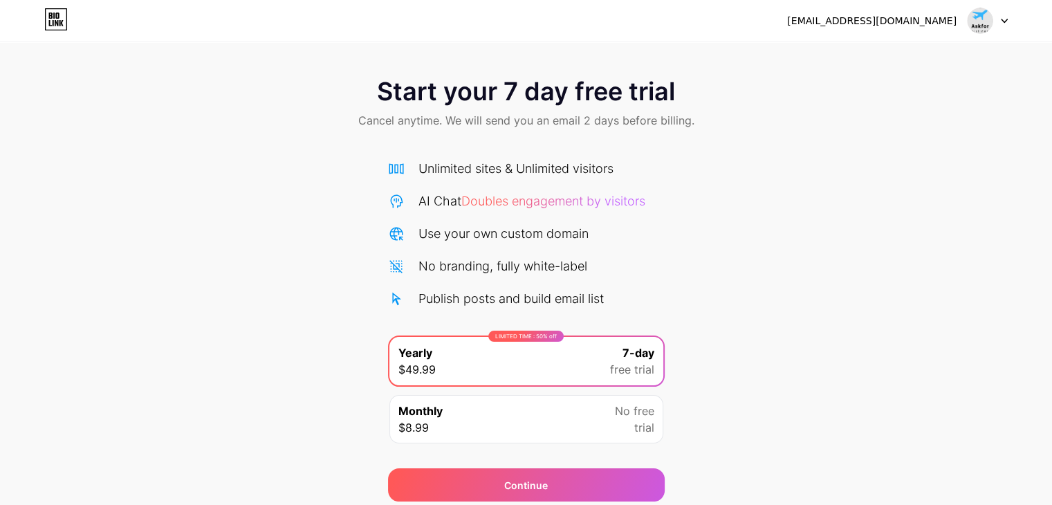
click at [932, 15] on div "[EMAIL_ADDRESS][DOMAIN_NAME]" at bounding box center [871, 21] width 169 height 15
click at [999, 17] on div at bounding box center [988, 20] width 40 height 25
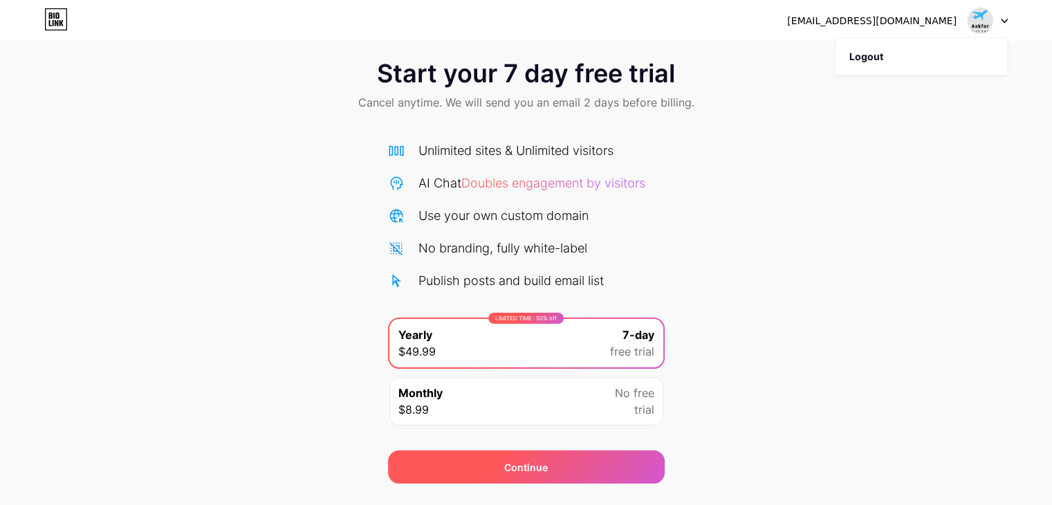
scroll to position [51, 0]
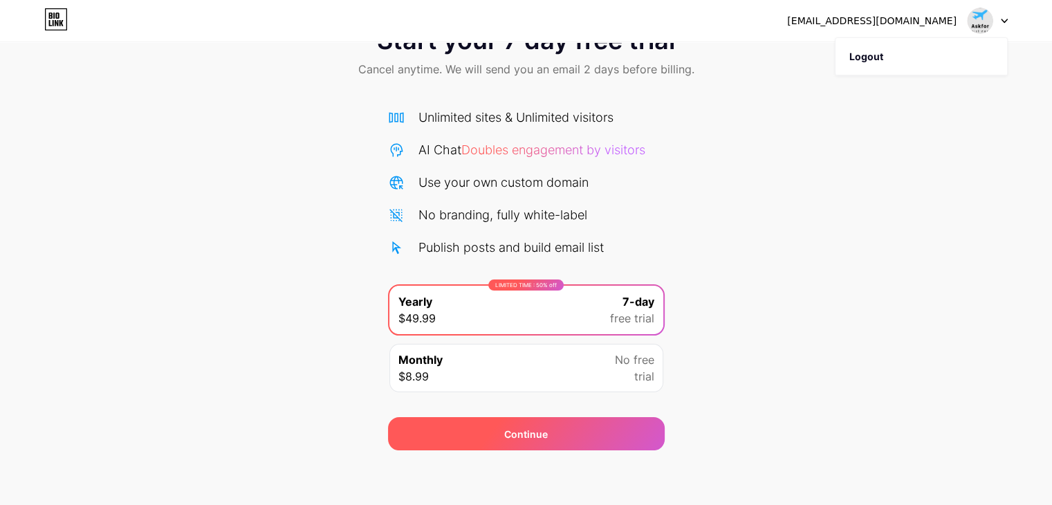
click at [528, 441] on div "Continue" at bounding box center [526, 433] width 277 height 33
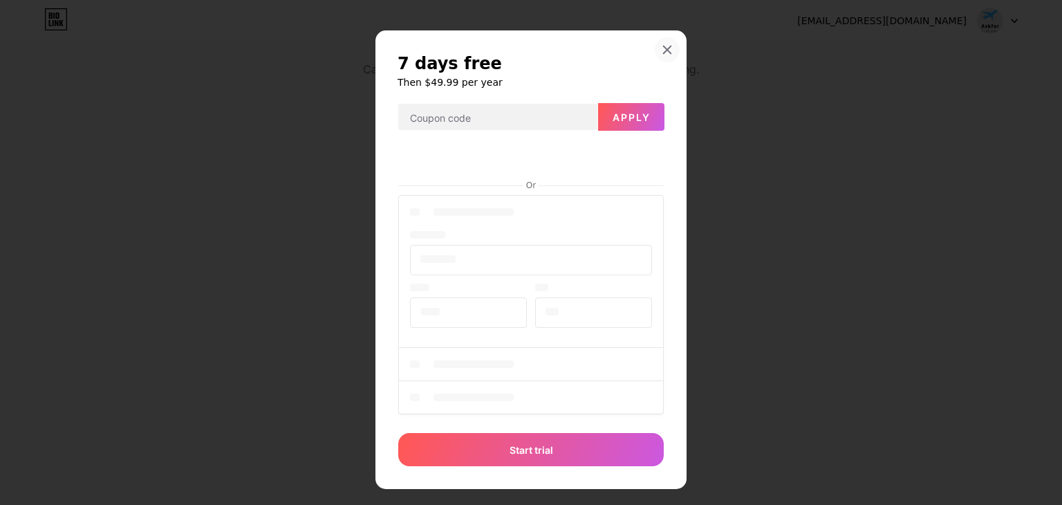
click at [665, 42] on div at bounding box center [667, 49] width 25 height 25
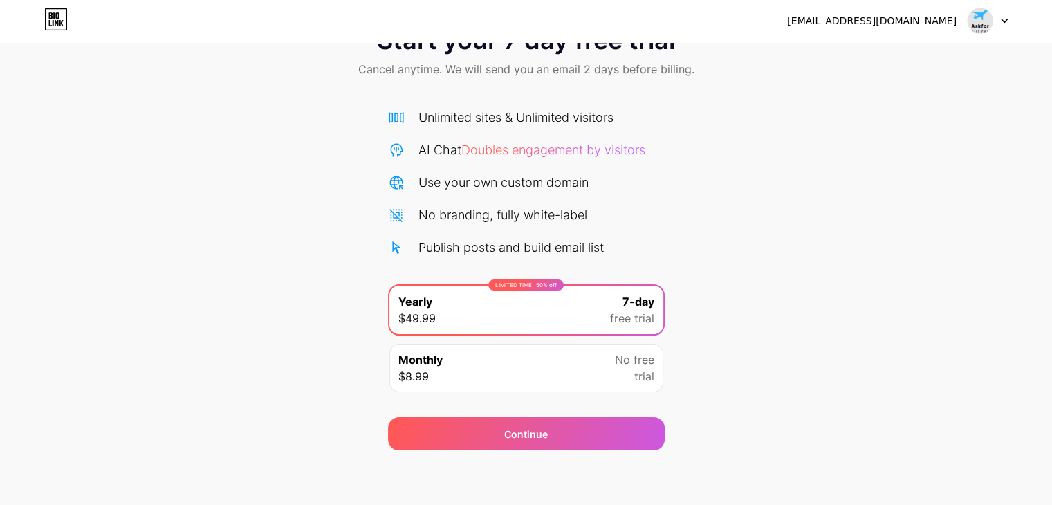
scroll to position [0, 0]
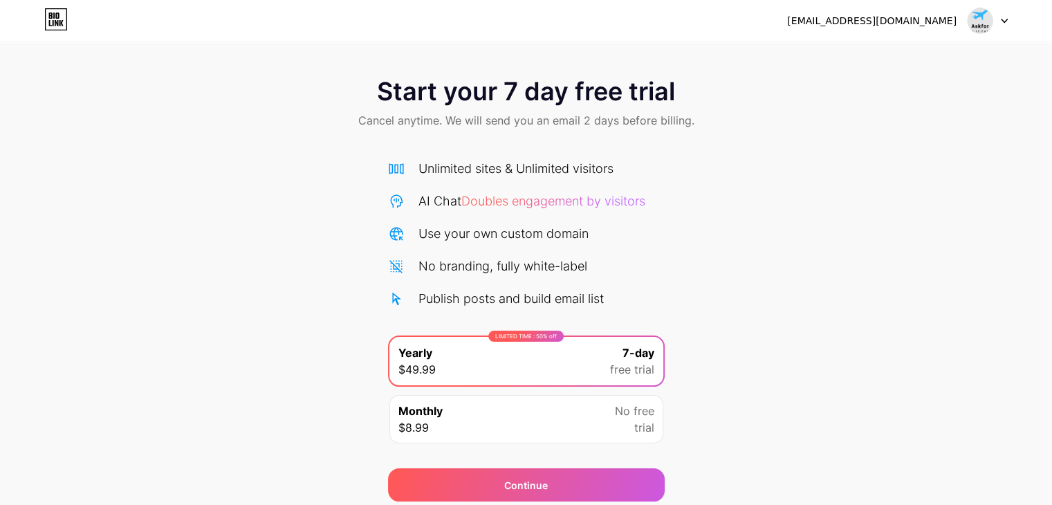
click at [1004, 17] on div at bounding box center [988, 20] width 40 height 25
click at [876, 56] on li "Logout" at bounding box center [921, 56] width 172 height 37
click at [863, 51] on li "Logout" at bounding box center [921, 56] width 172 height 37
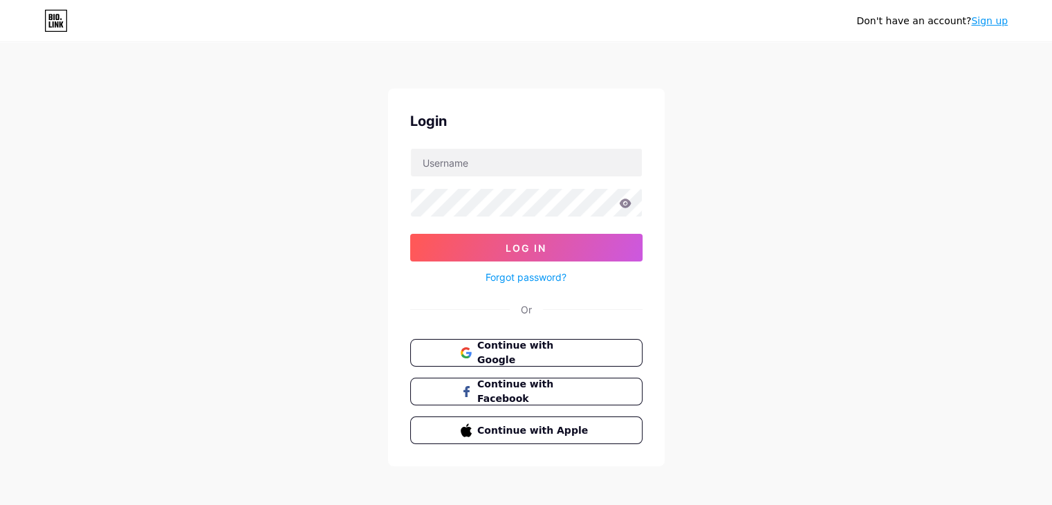
click at [858, 57] on div "Don't have an account? Sign up Login Log In Forgot password? Or Continue with G…" at bounding box center [526, 255] width 1052 height 510
type input "[EMAIL_ADDRESS][DOMAIN_NAME]"
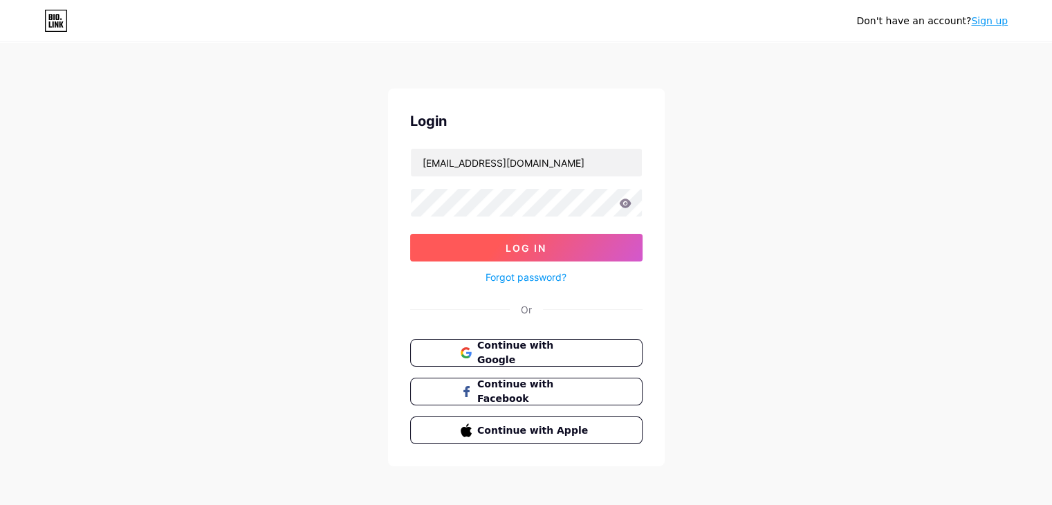
click at [548, 252] on button "Log In" at bounding box center [526, 248] width 232 height 28
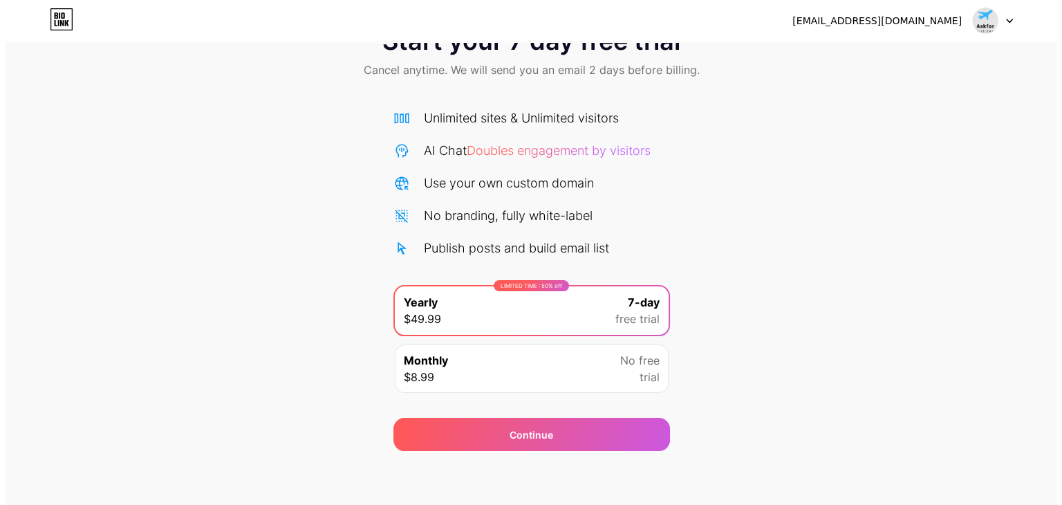
scroll to position [51, 0]
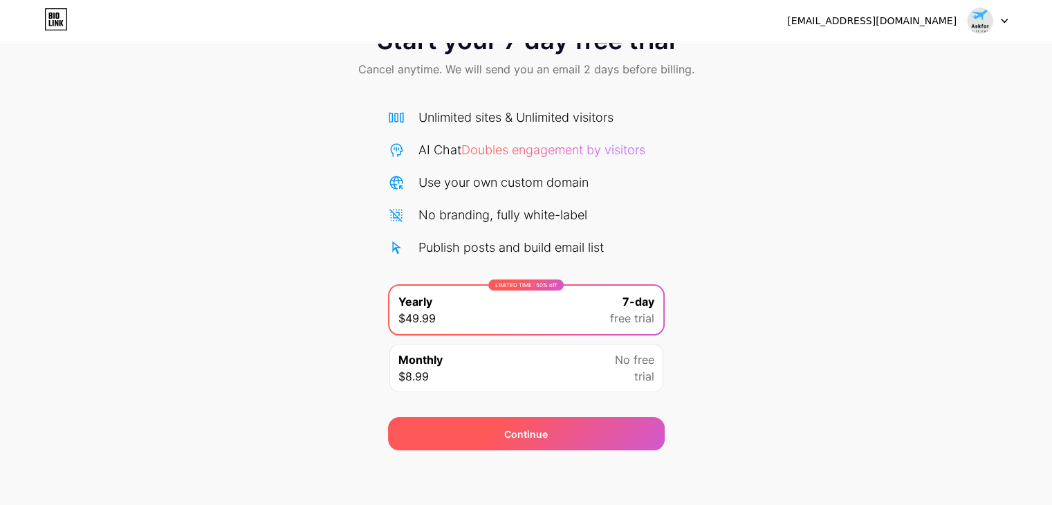
click at [492, 438] on div "Continue" at bounding box center [526, 433] width 277 height 33
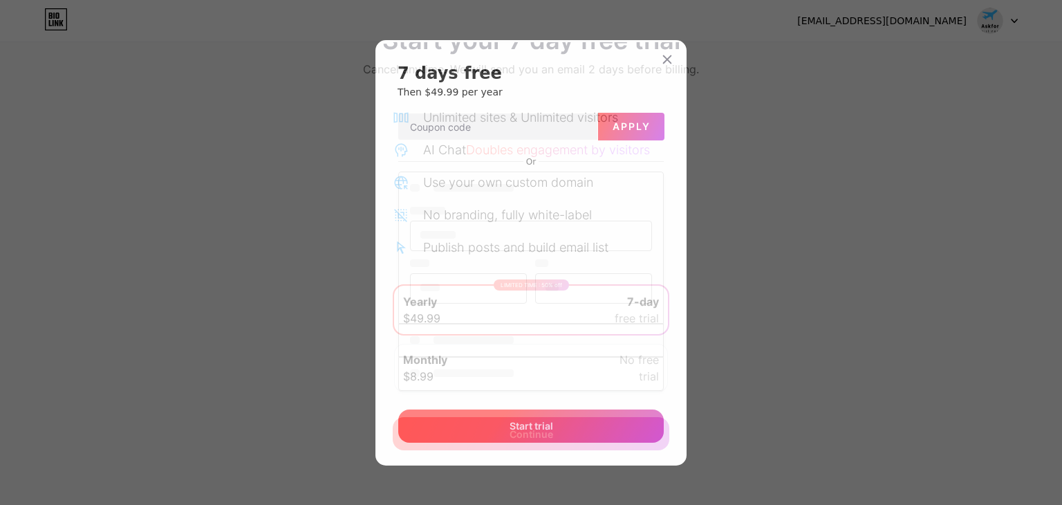
click at [503, 429] on div "Start trial" at bounding box center [531, 425] width 266 height 33
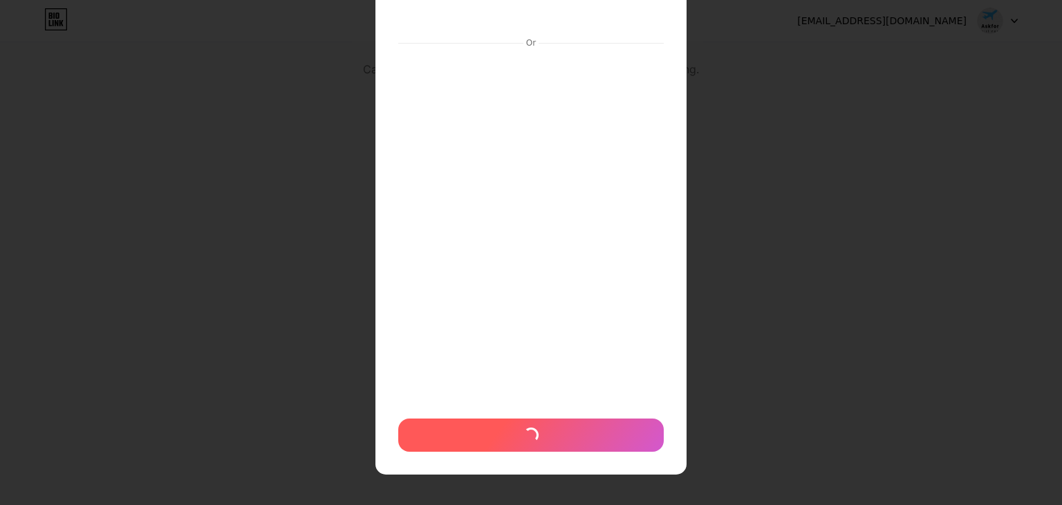
click at [502, 433] on div at bounding box center [531, 434] width 266 height 33
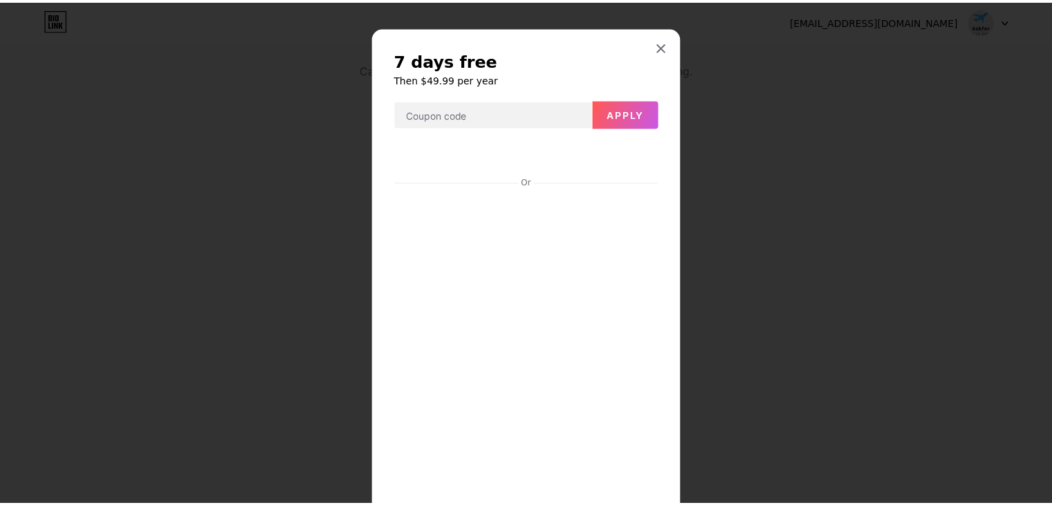
scroll to position [0, 0]
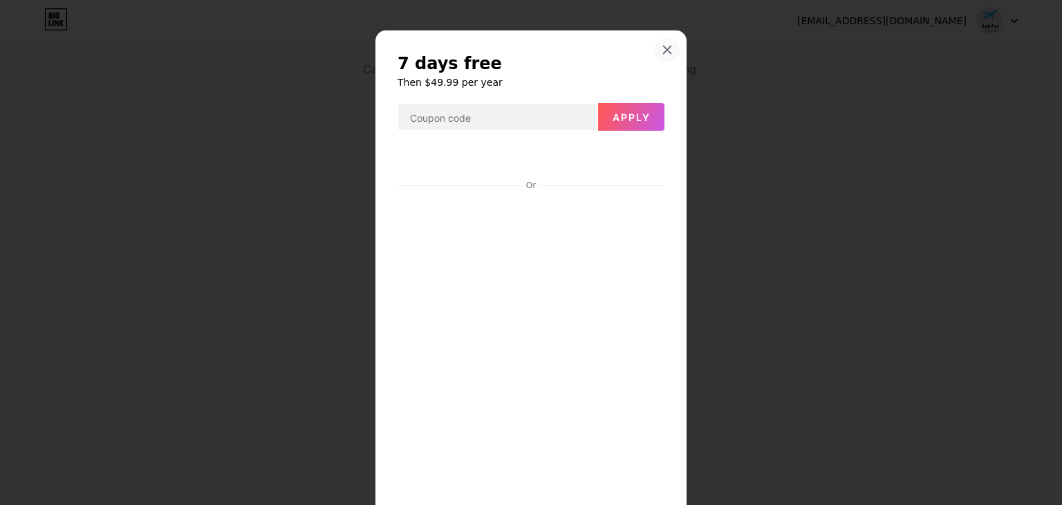
click at [664, 48] on icon at bounding box center [668, 50] width 8 height 8
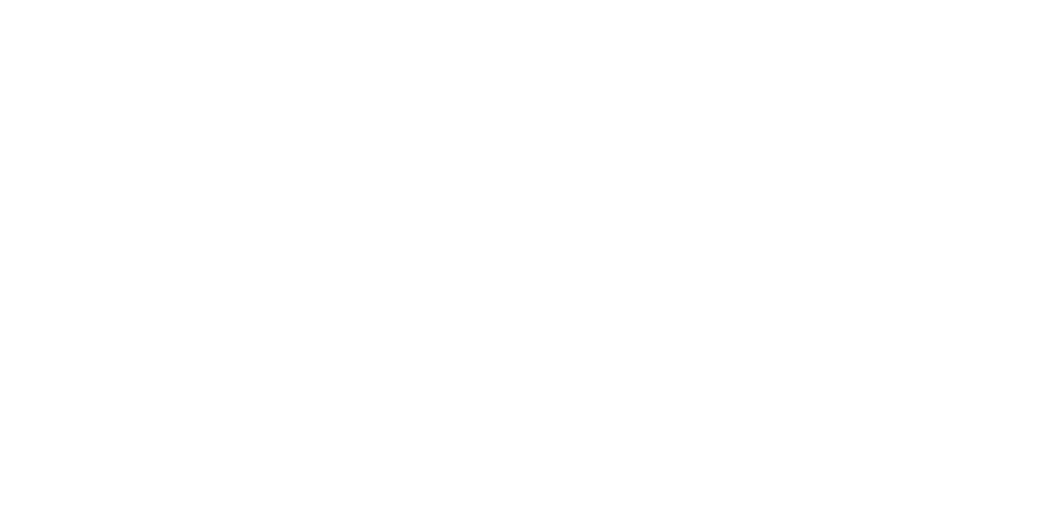
click at [322, 0] on html at bounding box center [531, 0] width 1062 height 0
